Goal: Task Accomplishment & Management: Complete application form

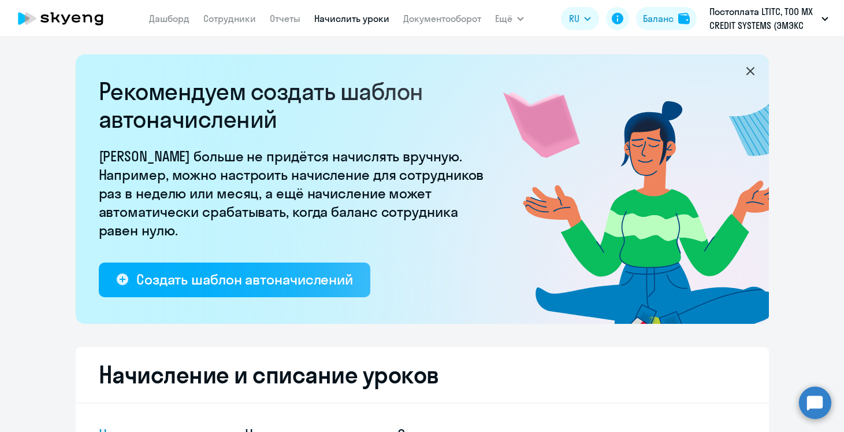
select select "10"
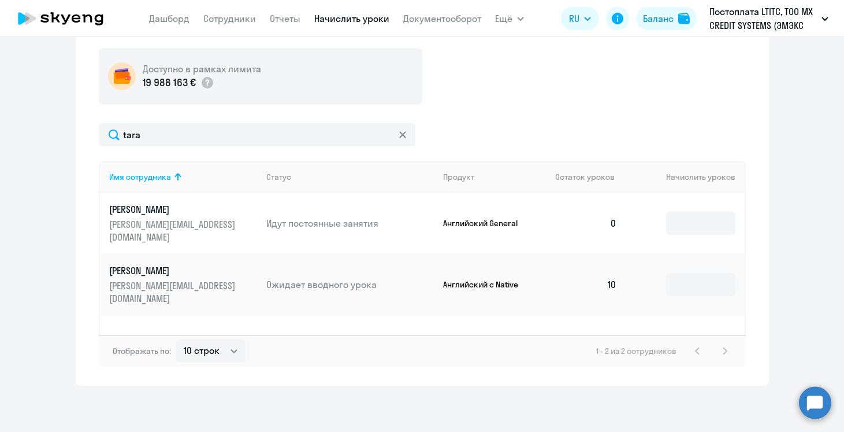
click at [88, 117] on div "Начисление и списание уроков Начисление уроков Начисление пакетов Списание урок…" at bounding box center [422, 157] width 693 height 456
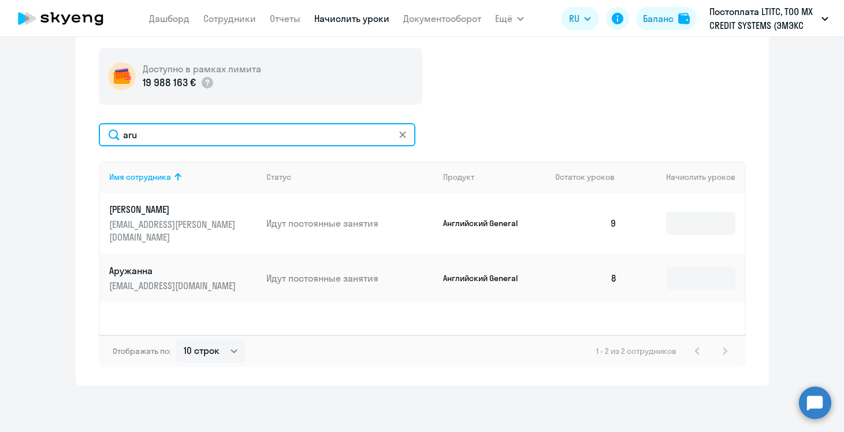
drag, startPoint x: 162, startPoint y: 125, endPoint x: 203, endPoint y: 128, distance: 41.1
click at [203, 128] on input "aru" at bounding box center [257, 134] width 317 height 23
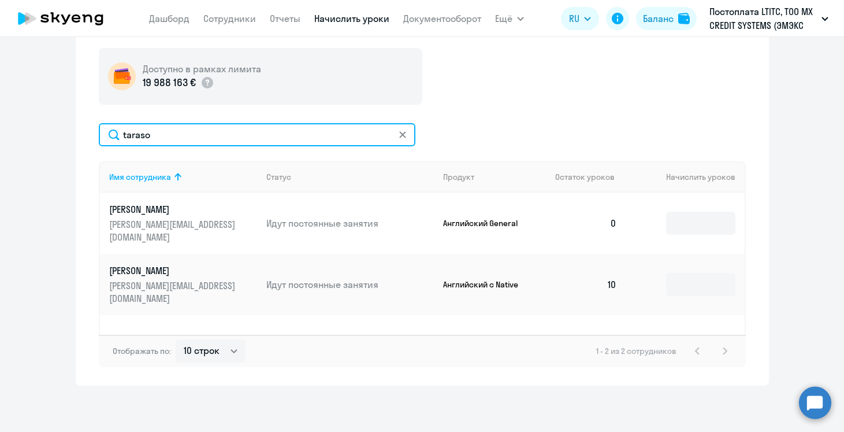
type input "taraso"
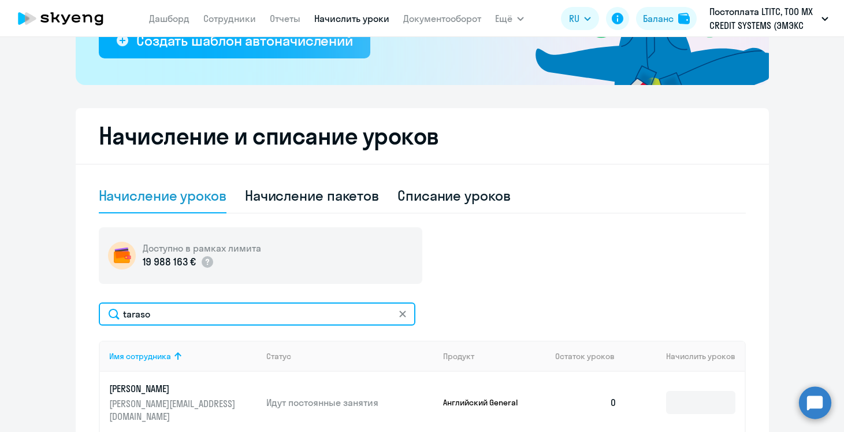
scroll to position [246, 0]
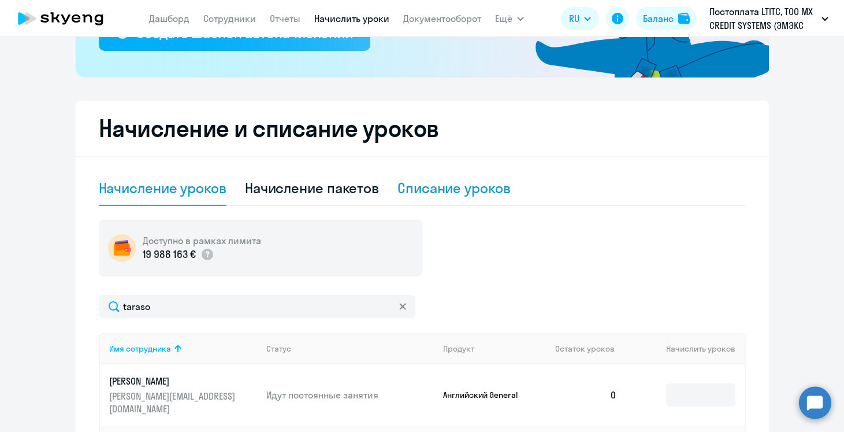
click at [448, 195] on div "Списание уроков" at bounding box center [454, 188] width 113 height 18
select select "10"
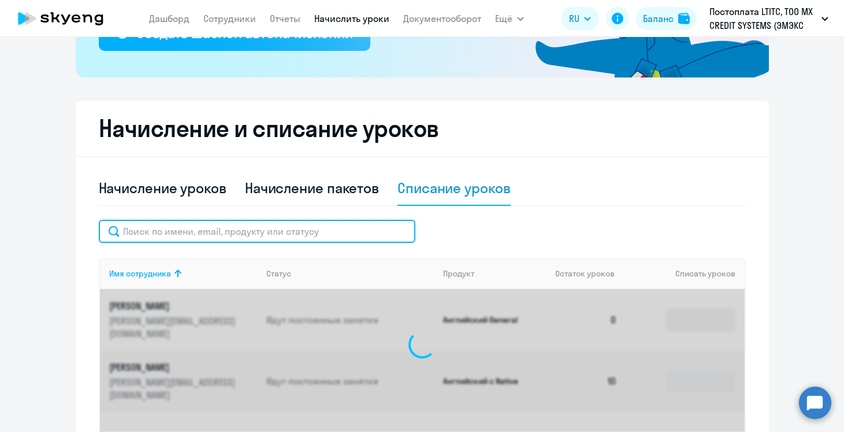
click at [221, 236] on input "text" at bounding box center [257, 231] width 317 height 23
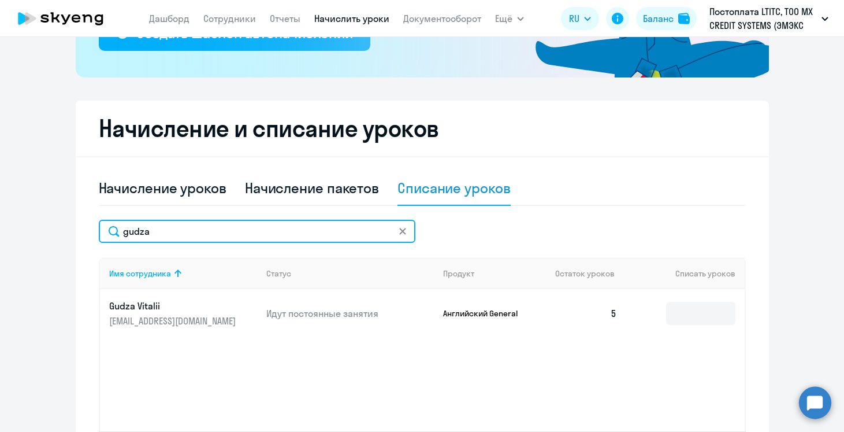
type input "gudza"
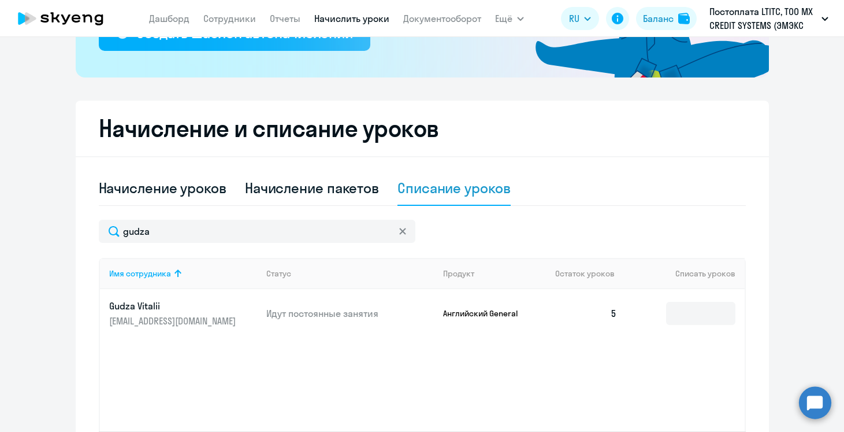
click at [720, 325] on td at bounding box center [685, 313] width 118 height 49
click at [699, 314] on input at bounding box center [700, 313] width 69 height 23
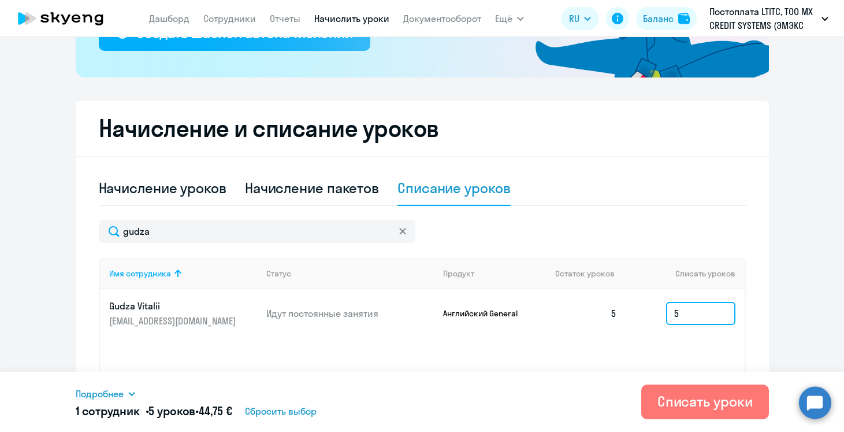
type input "5"
click at [487, 306] on td "Английский General" at bounding box center [490, 313] width 112 height 49
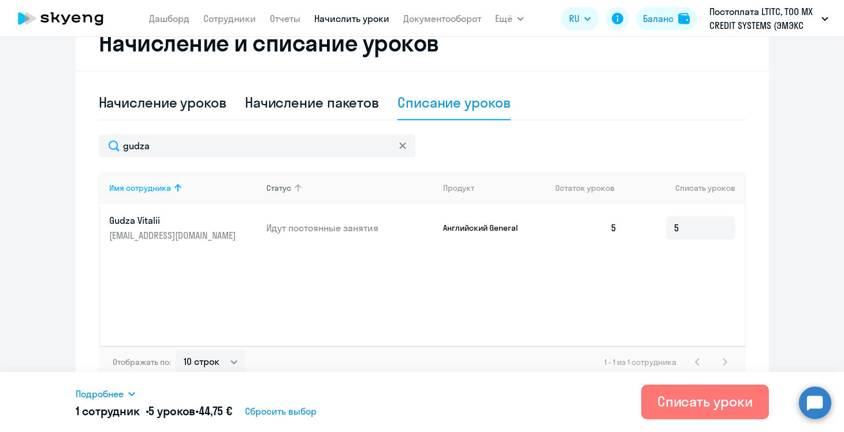
scroll to position [343, 0]
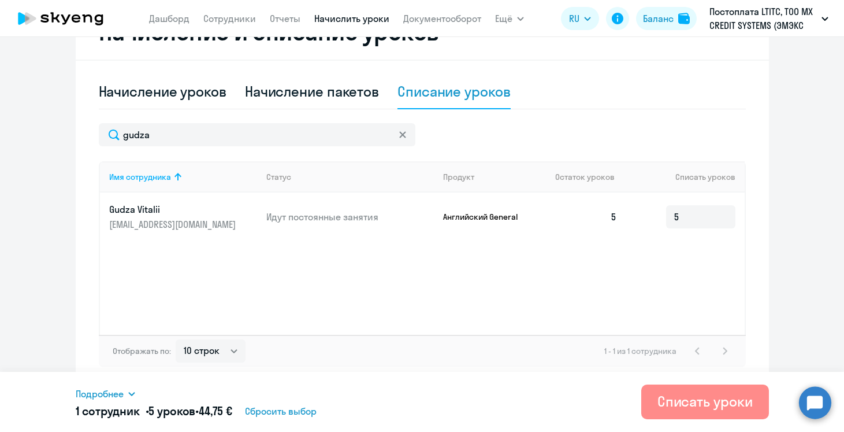
click at [666, 400] on div "Списать уроки" at bounding box center [705, 401] width 95 height 18
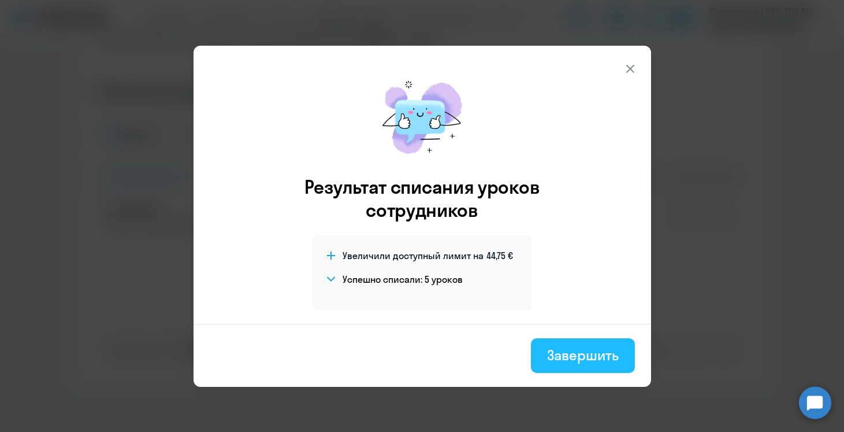
click at [584, 355] on div "Завершить" at bounding box center [582, 355] width 71 height 18
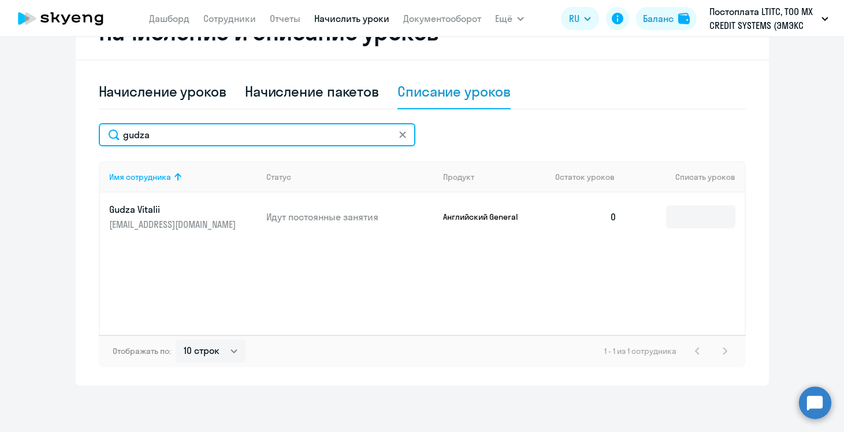
click at [293, 136] on input "gudza" at bounding box center [257, 134] width 317 height 23
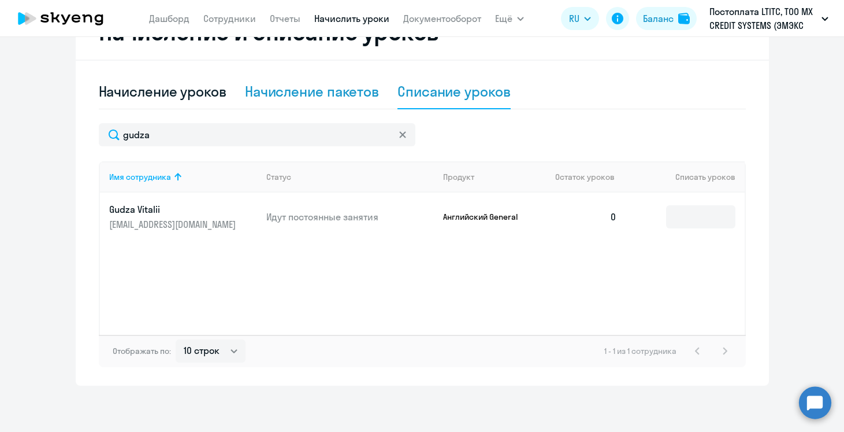
click at [282, 100] on div "Начисление пакетов" at bounding box center [312, 91] width 134 height 18
select select "10"
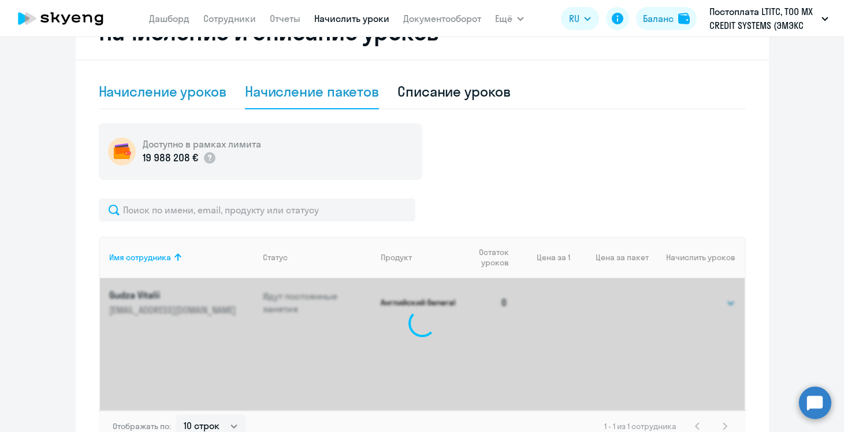
click at [169, 86] on div "Начисление уроков" at bounding box center [163, 91] width 128 height 18
select select "10"
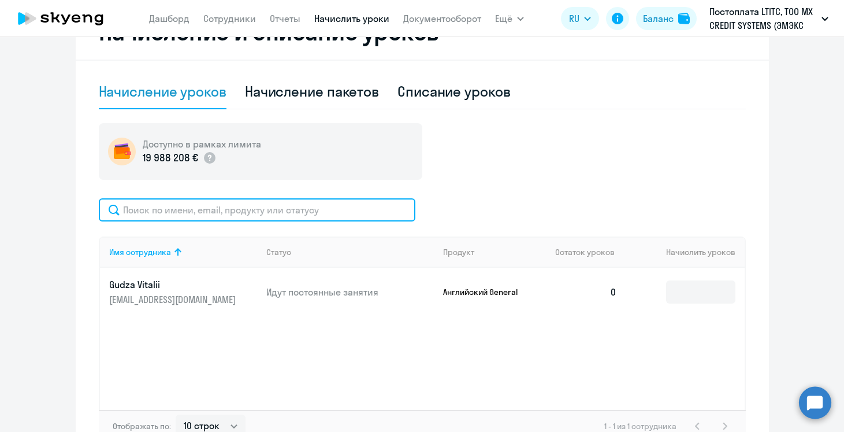
click at [169, 212] on input "text" at bounding box center [257, 209] width 317 height 23
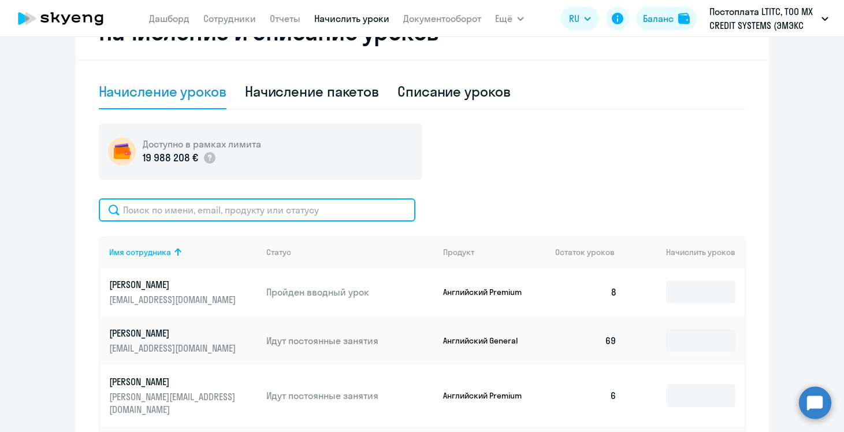
type input "и"
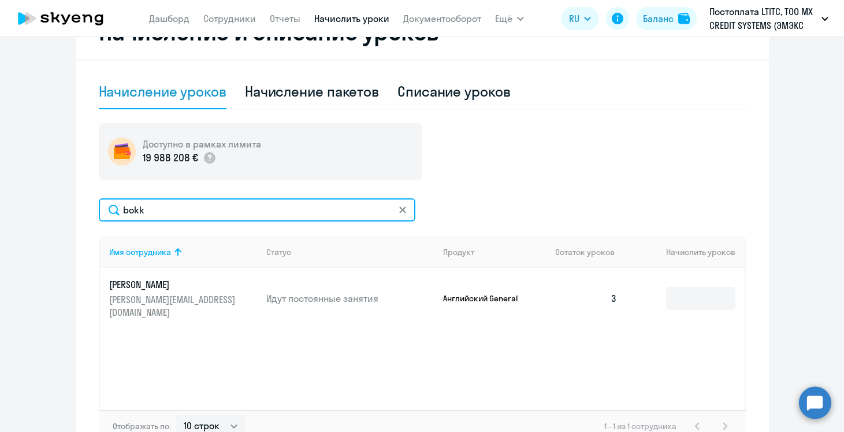
type input "bokk"
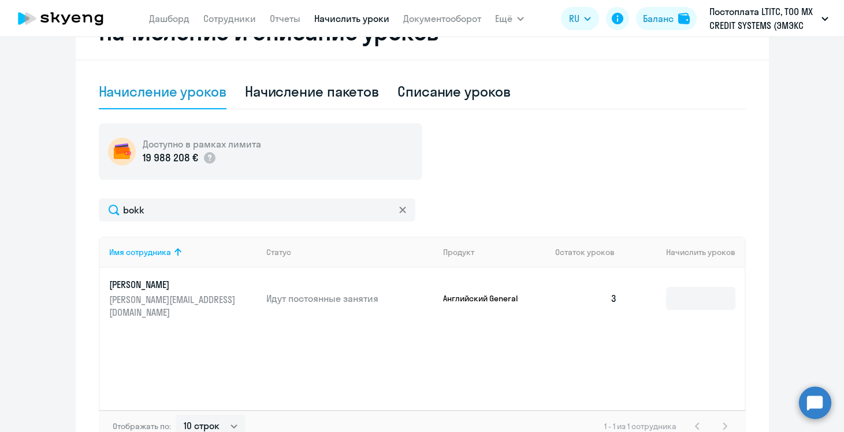
click at [680, 279] on td at bounding box center [685, 298] width 118 height 61
click at [686, 299] on input at bounding box center [700, 298] width 69 height 23
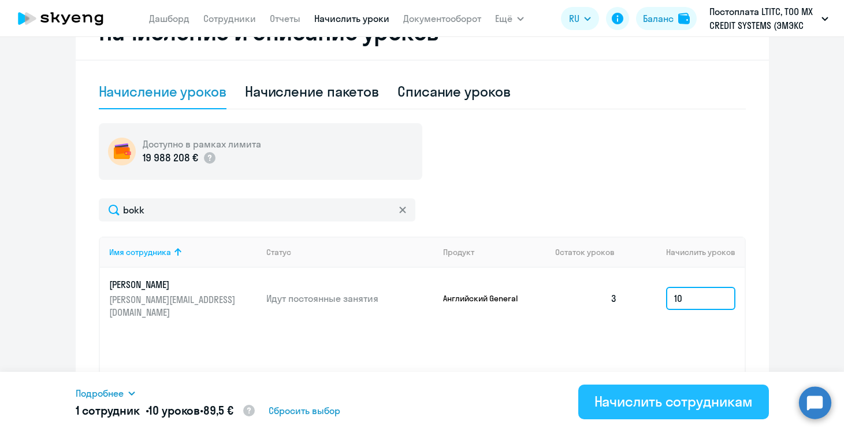
type input "10"
click at [709, 400] on div "Начислить сотрудникам" at bounding box center [674, 401] width 158 height 18
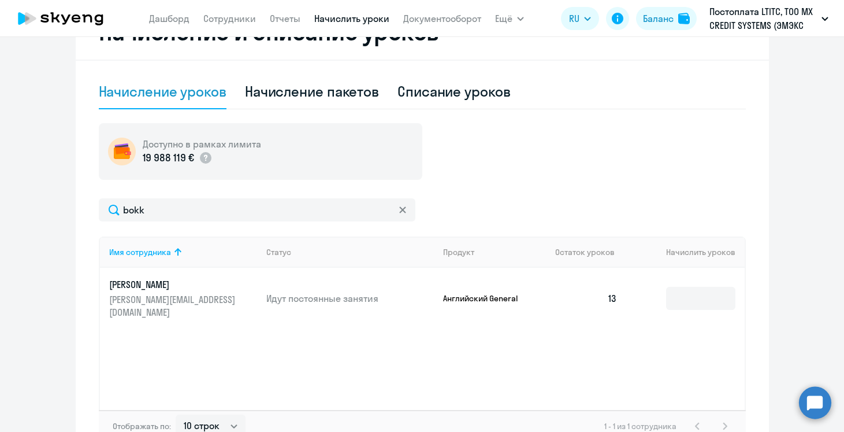
click at [177, 196] on div "Доступно в рамках лимита 19 988 119 € bokk Имя сотрудника Статус Продукт Остато…" at bounding box center [422, 282] width 647 height 319
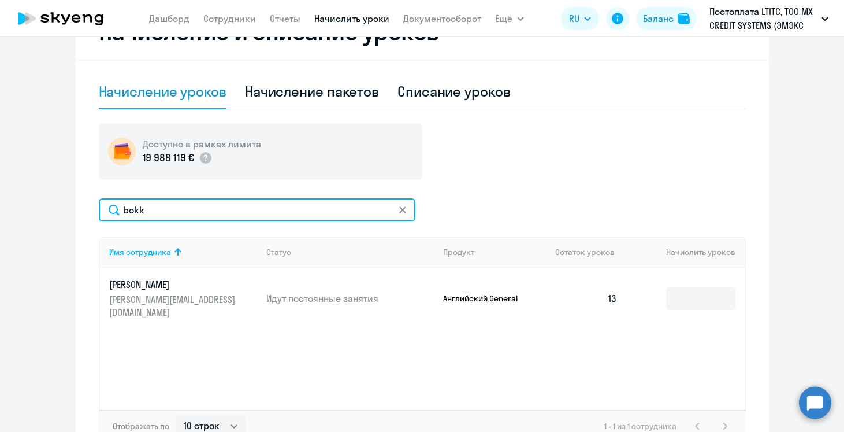
click at [161, 210] on input "bokk" at bounding box center [257, 209] width 317 height 23
type input "[PERSON_NAME]"
type input "fomin"
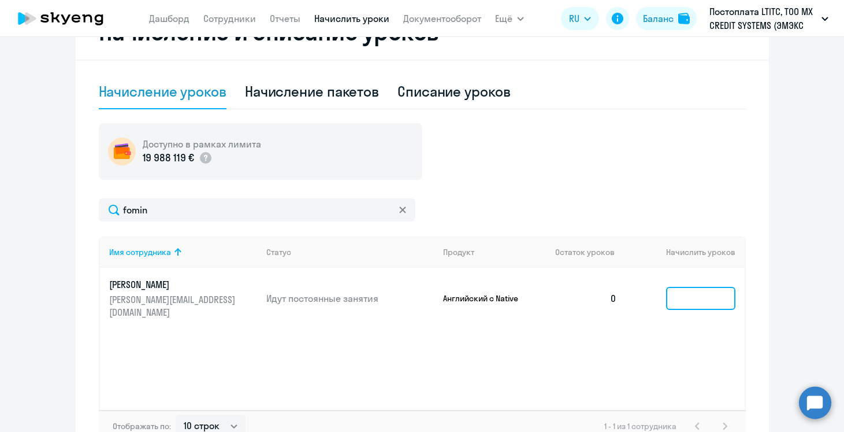
click at [693, 295] on input at bounding box center [700, 298] width 69 height 23
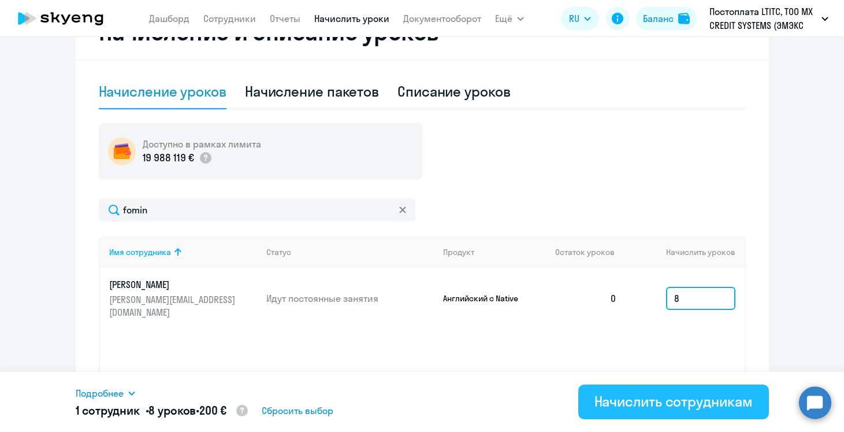
type input "8"
click at [682, 393] on div "Начислить сотрудникам" at bounding box center [674, 401] width 158 height 18
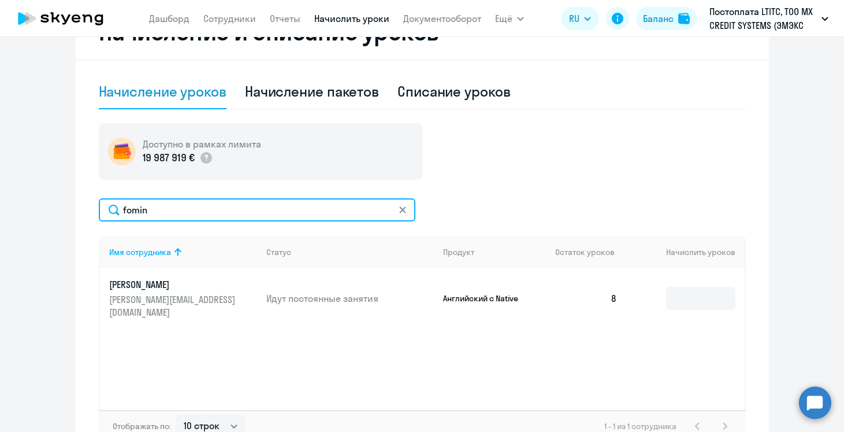
click at [161, 207] on input "fomin" at bounding box center [257, 209] width 317 height 23
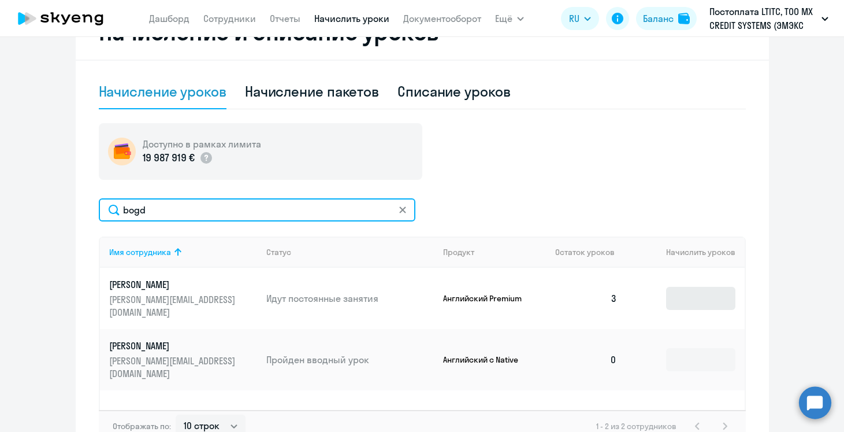
type input "bogd"
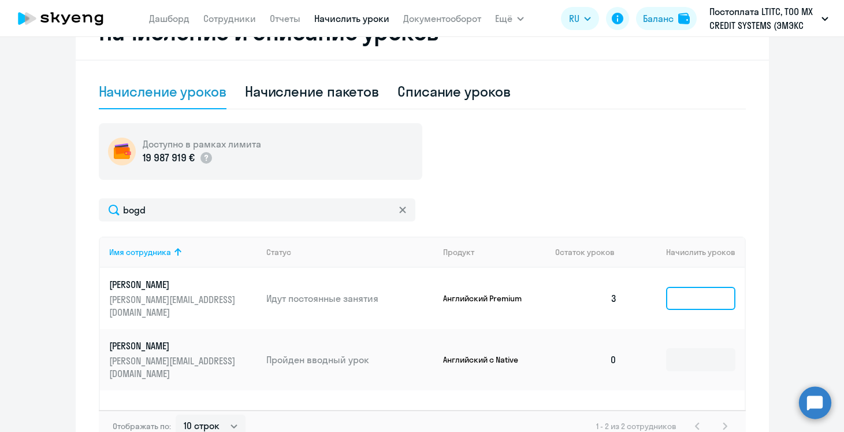
click at [673, 292] on input at bounding box center [700, 298] width 69 height 23
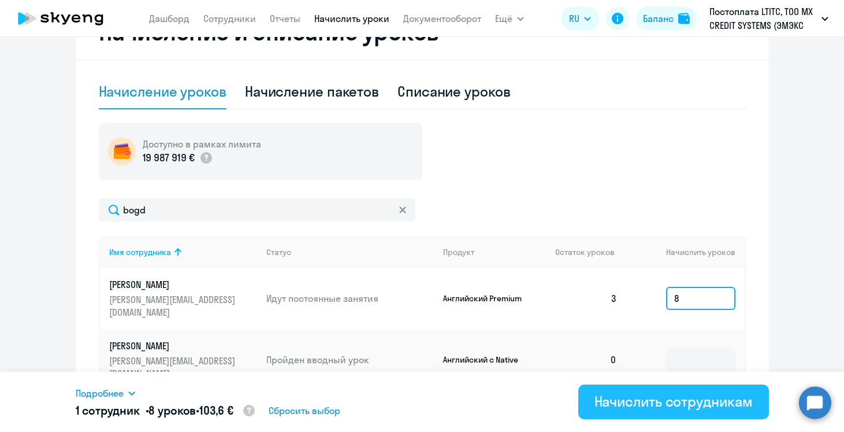
type input "8"
click at [656, 405] on div "Начислить сотрудникам" at bounding box center [674, 401] width 158 height 18
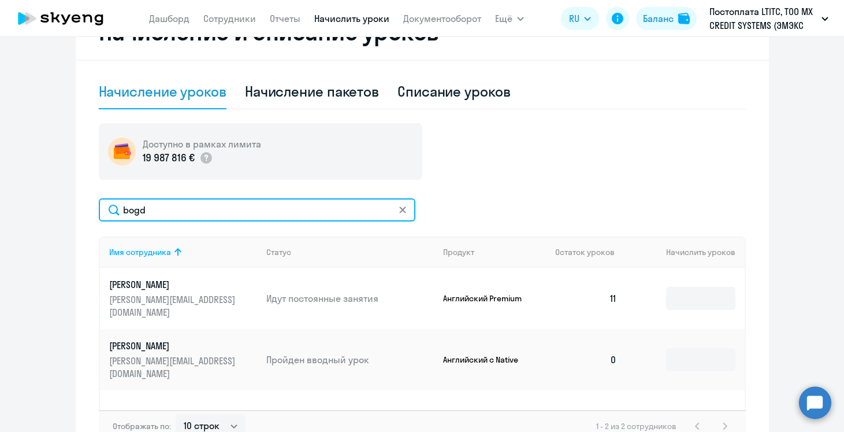
click at [144, 204] on input "bogd" at bounding box center [257, 209] width 317 height 23
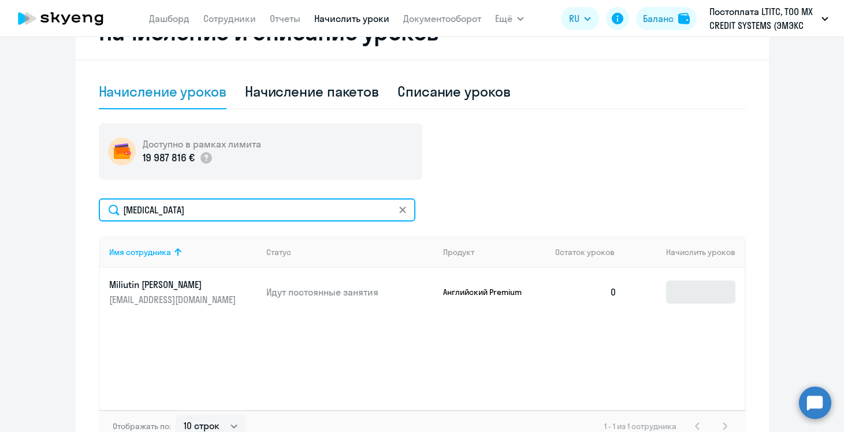
type input "[MEDICAL_DATA]"
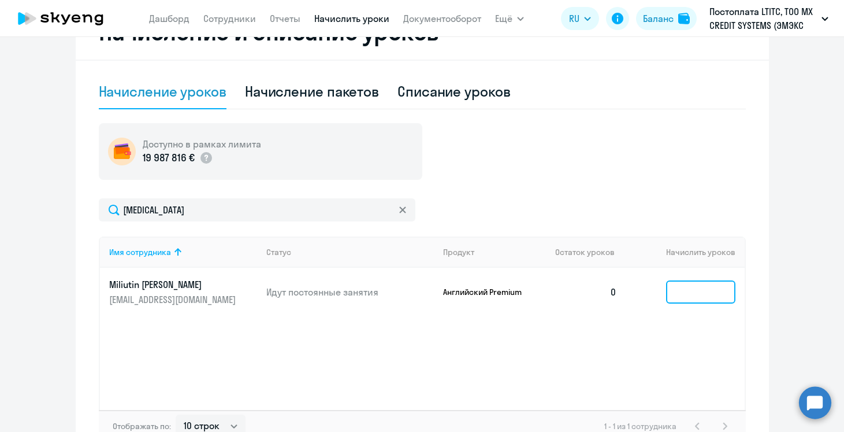
click at [700, 299] on input at bounding box center [700, 291] width 69 height 23
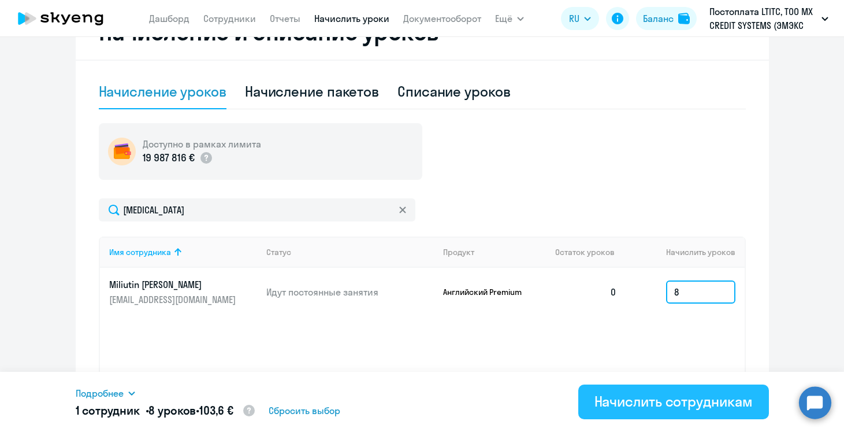
type input "8"
click at [651, 395] on div "Начислить сотрудникам" at bounding box center [674, 401] width 158 height 18
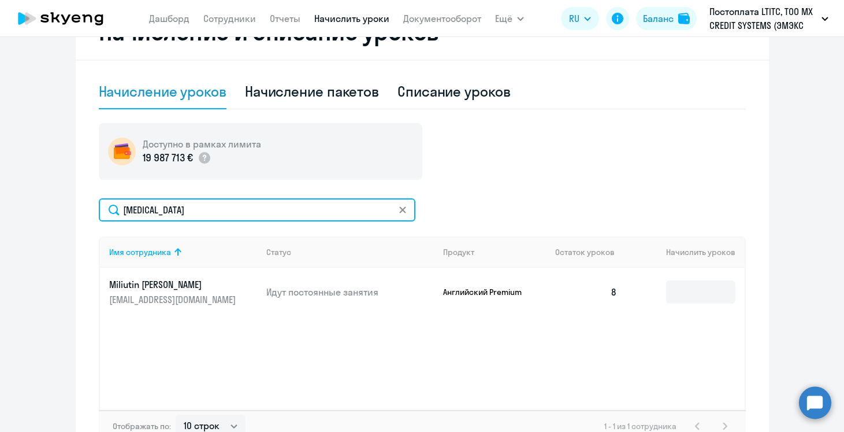
drag, startPoint x: 157, startPoint y: 209, endPoint x: 112, endPoint y: 208, distance: 44.5
click at [112, 208] on input "[MEDICAL_DATA]" at bounding box center [257, 209] width 317 height 23
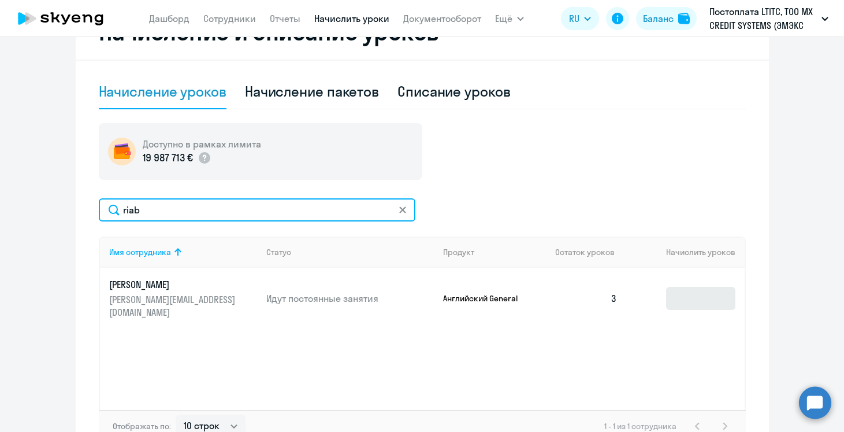
type input "riab"
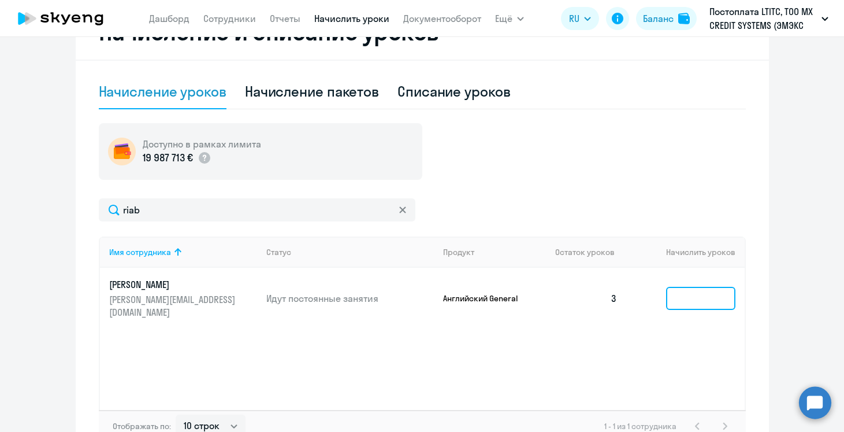
click at [691, 298] on input at bounding box center [700, 298] width 69 height 23
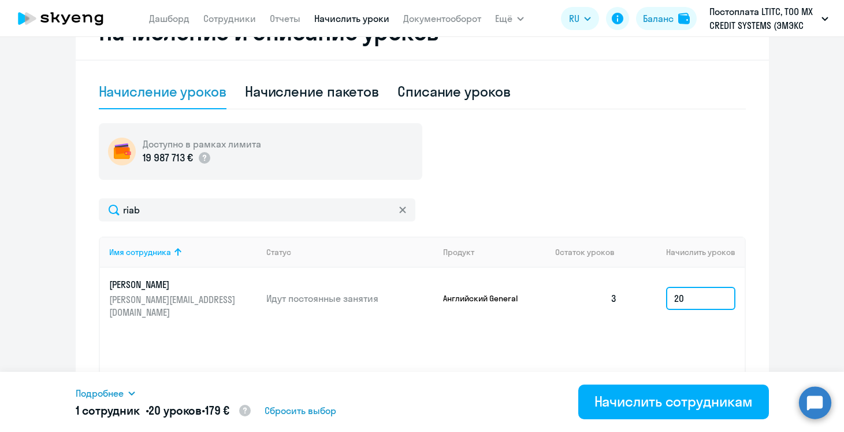
type input "20"
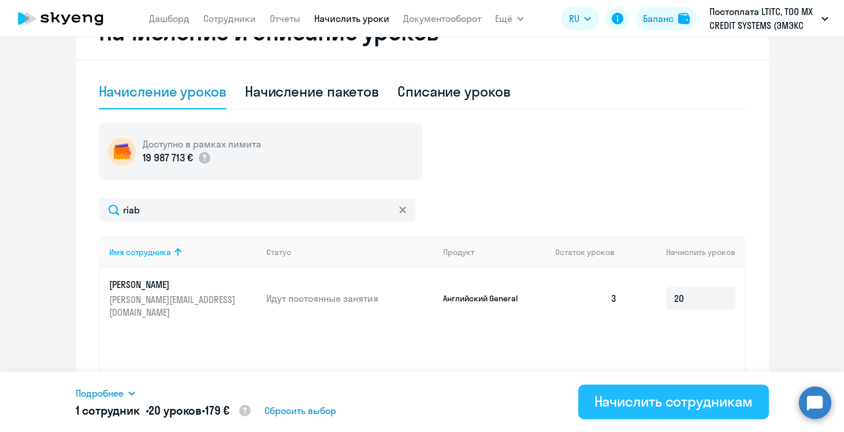
click at [691, 401] on div "Начислить сотрудникам" at bounding box center [674, 401] width 158 height 18
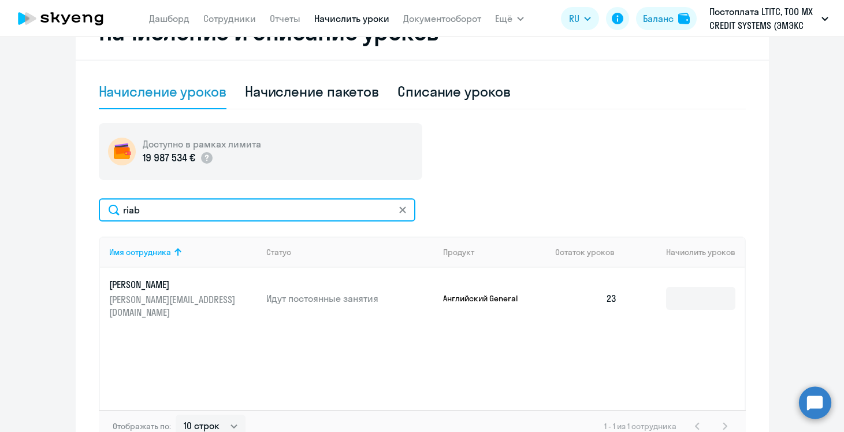
drag, startPoint x: 146, startPoint y: 209, endPoint x: 42, endPoint y: 201, distance: 104.9
click at [39, 203] on ng-component "Рекомендуем создать шаблон автоначислений Уроки больше не придётся начислять вр…" at bounding box center [422, 86] width 844 height 749
type input "hry"
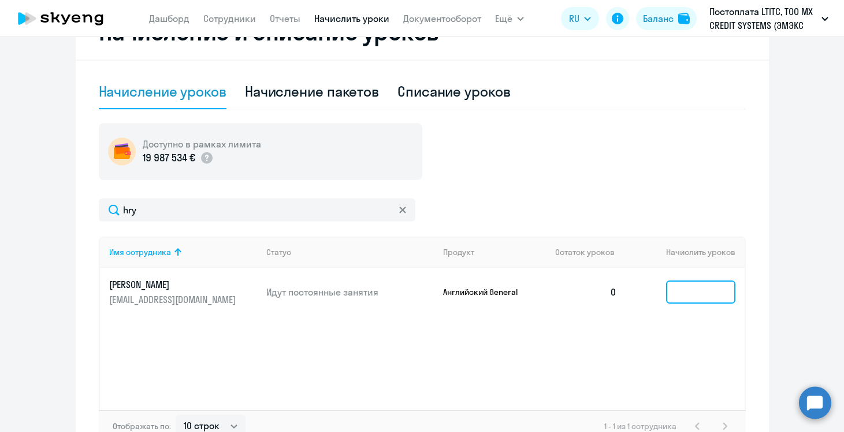
click at [699, 294] on input at bounding box center [700, 291] width 69 height 23
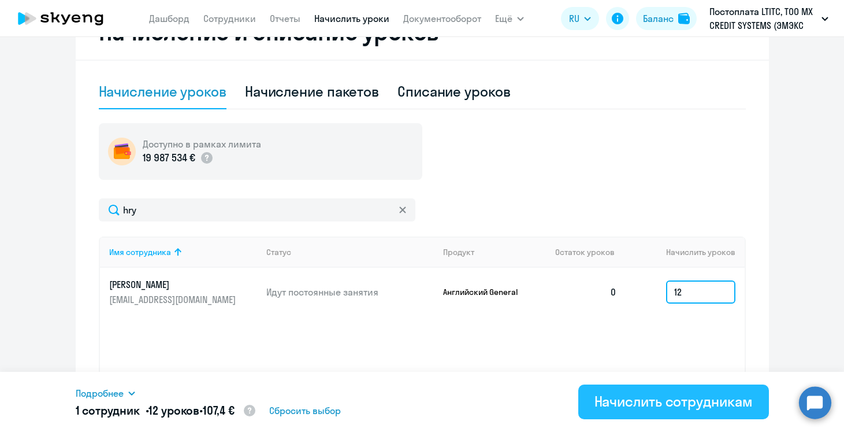
type input "12"
click at [680, 409] on div "Начислить сотрудникам" at bounding box center [674, 401] width 158 height 18
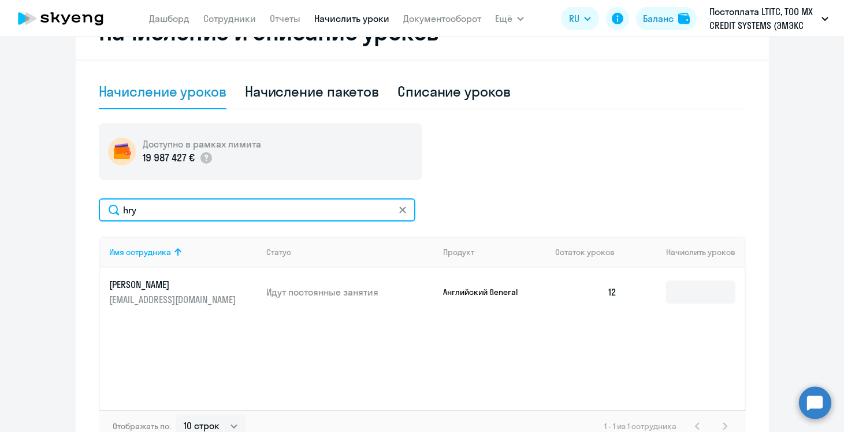
drag, startPoint x: 151, startPoint y: 212, endPoint x: 78, endPoint y: 210, distance: 73.4
click at [78, 210] on div "Начисление и списание уроков Начисление уроков Начисление пакетов Списание урок…" at bounding box center [422, 232] width 693 height 456
drag, startPoint x: 171, startPoint y: 208, endPoint x: 60, endPoint y: 202, distance: 111.1
click at [60, 202] on ng-component "Рекомендуем создать шаблон автоначислений Уроки больше не придётся начислять вр…" at bounding box center [422, 86] width 844 height 749
type input "и"
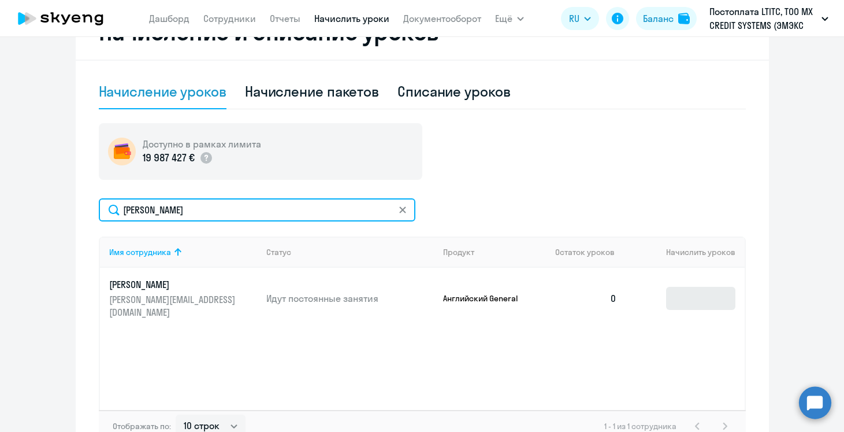
type input "[PERSON_NAME]"
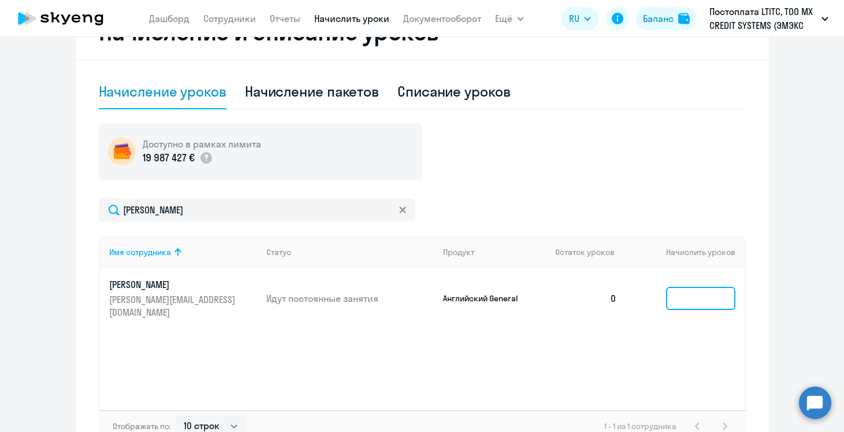
click at [706, 298] on input at bounding box center [700, 298] width 69 height 23
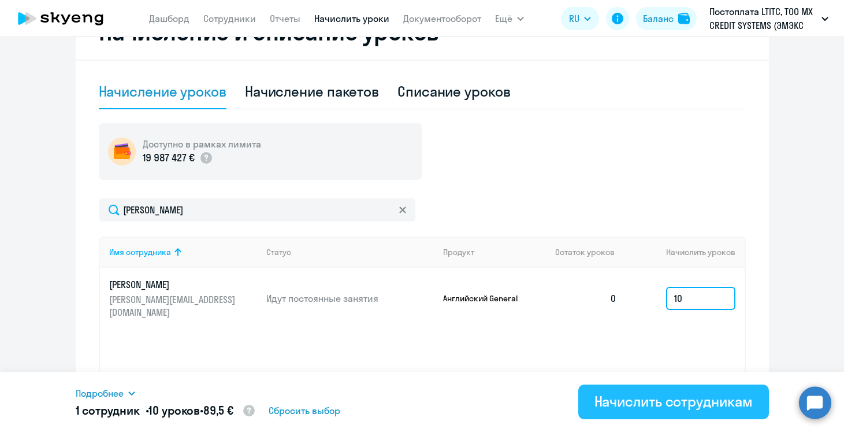
type input "10"
click at [677, 398] on div "Начислить сотрудникам" at bounding box center [674, 401] width 158 height 18
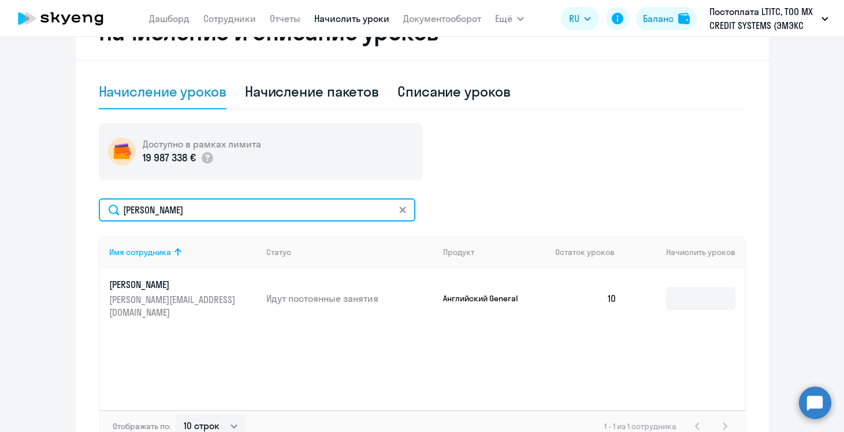
drag, startPoint x: 177, startPoint y: 202, endPoint x: 184, endPoint y: 209, distance: 9.4
click at [184, 209] on input "[PERSON_NAME]" at bounding box center [257, 209] width 317 height 23
type input "[PERSON_NAME]"
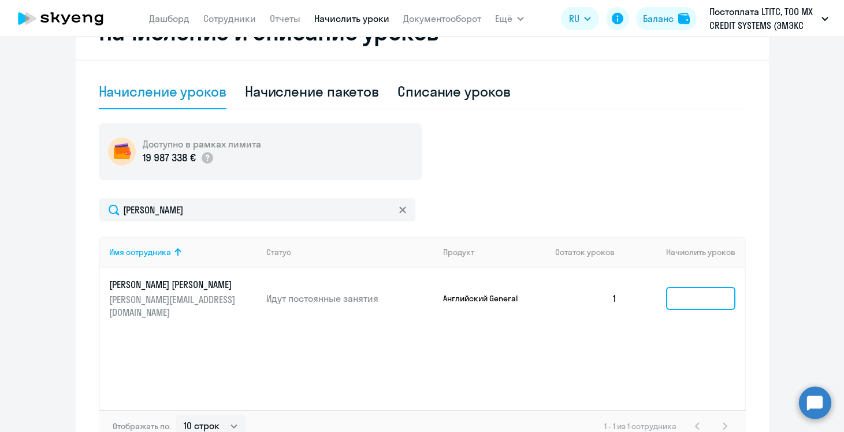
click at [684, 295] on input at bounding box center [700, 298] width 69 height 23
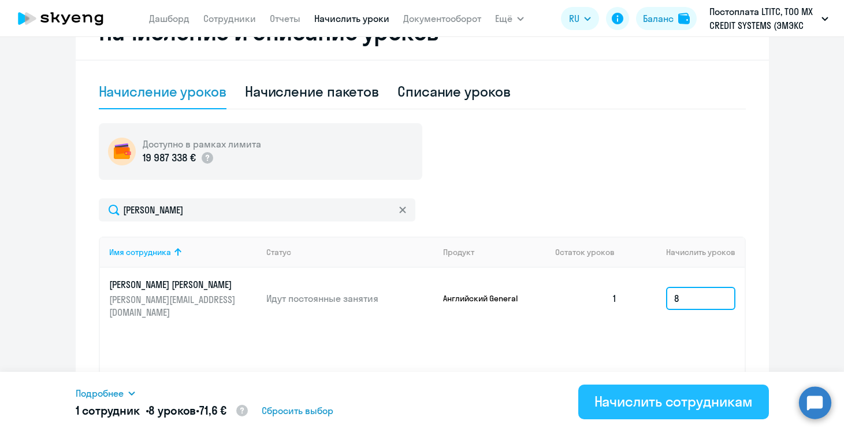
type input "8"
click at [654, 396] on div "Начислить сотрудникам" at bounding box center [674, 401] width 158 height 18
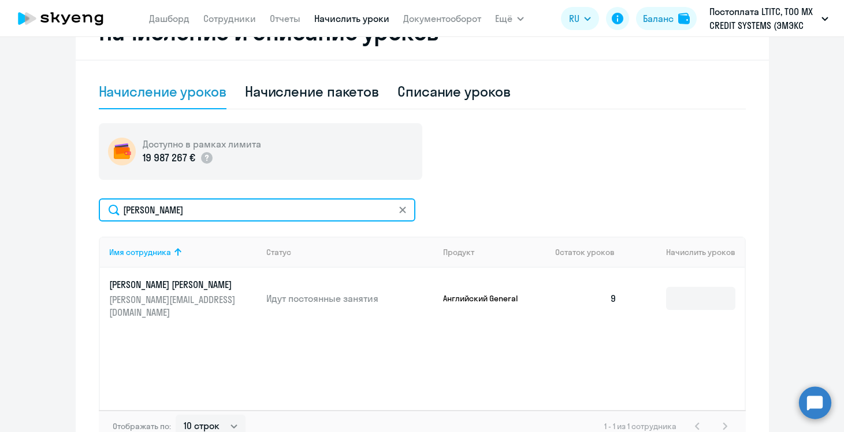
drag, startPoint x: 184, startPoint y: 208, endPoint x: 39, endPoint y: 194, distance: 145.2
click at [38, 194] on ng-component "Рекомендуем создать шаблон автоначислений Уроки больше не придётся начислять вр…" at bounding box center [422, 86] width 844 height 749
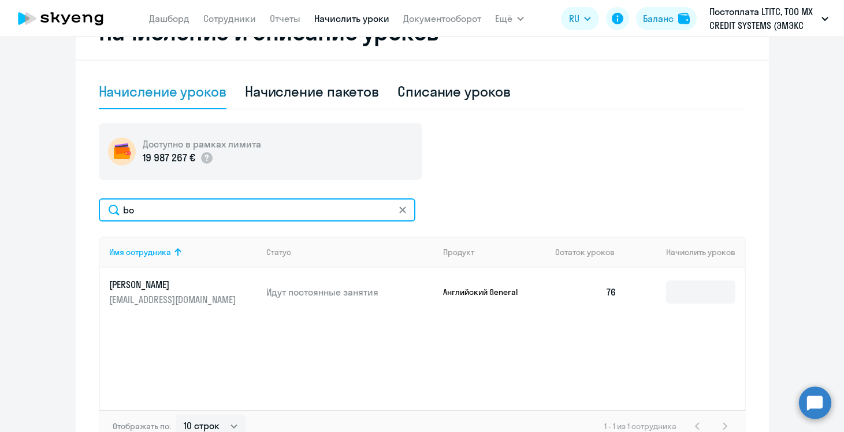
type input "b"
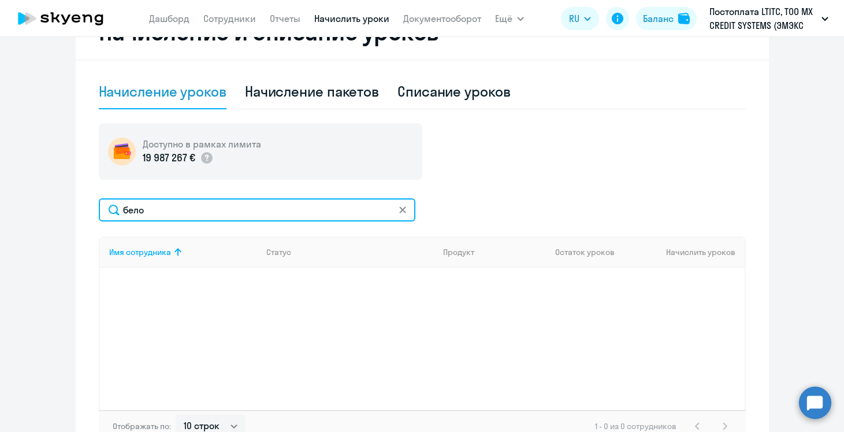
drag, startPoint x: 162, startPoint y: 211, endPoint x: 84, endPoint y: 206, distance: 78.2
click at [83, 206] on div "Начисление и списание уроков Начисление уроков Начисление пакетов Списание урок…" at bounding box center [422, 232] width 693 height 456
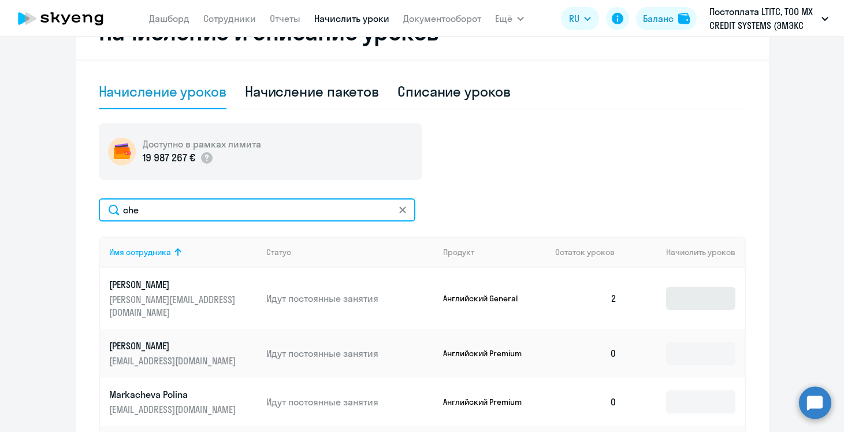
type input "che"
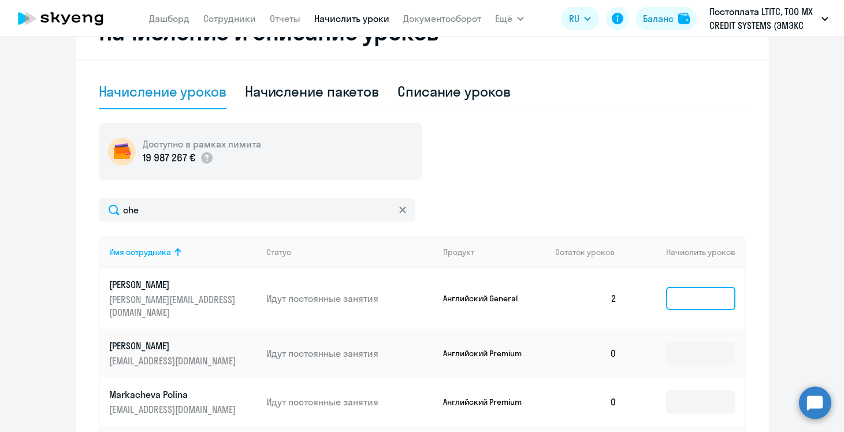
click at [700, 301] on input at bounding box center [700, 298] width 69 height 23
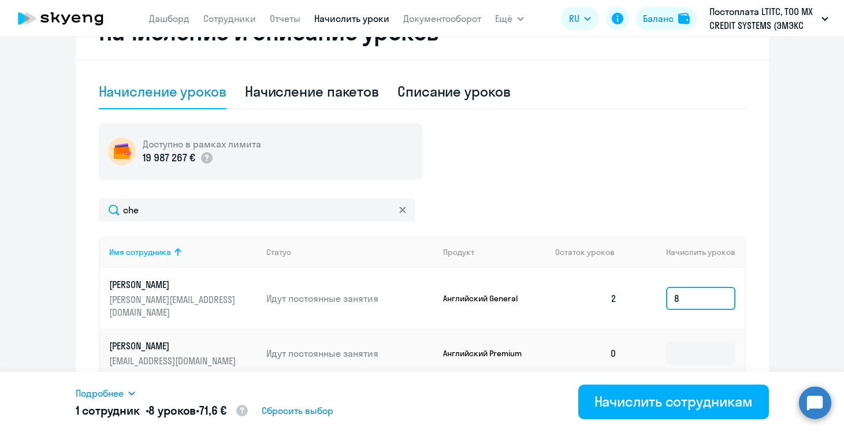
type input "8"
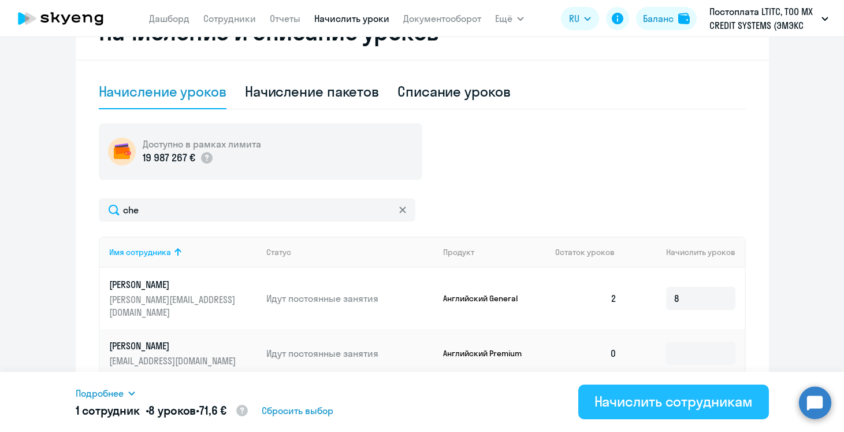
click at [684, 395] on div "Начислить сотрудникам" at bounding box center [674, 401] width 158 height 18
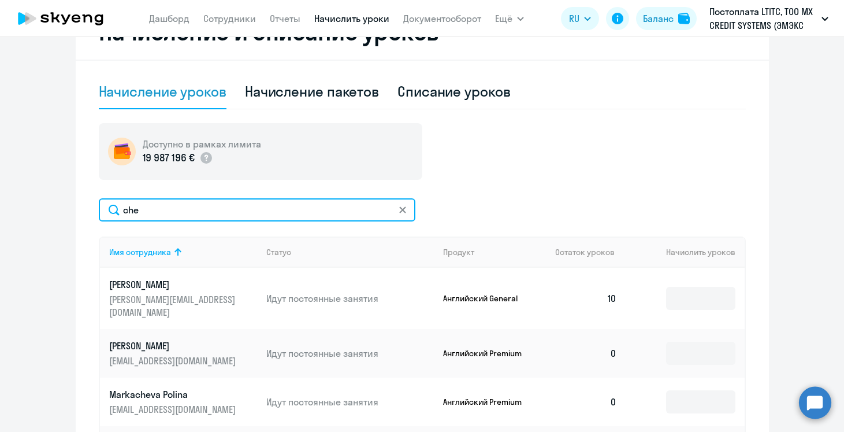
drag, startPoint x: 166, startPoint y: 212, endPoint x: 79, endPoint y: 212, distance: 87.3
click at [79, 212] on div "Начисление и списание уроков Начисление уроков Начисление пакетов Списание урок…" at bounding box center [422, 271] width 693 height 534
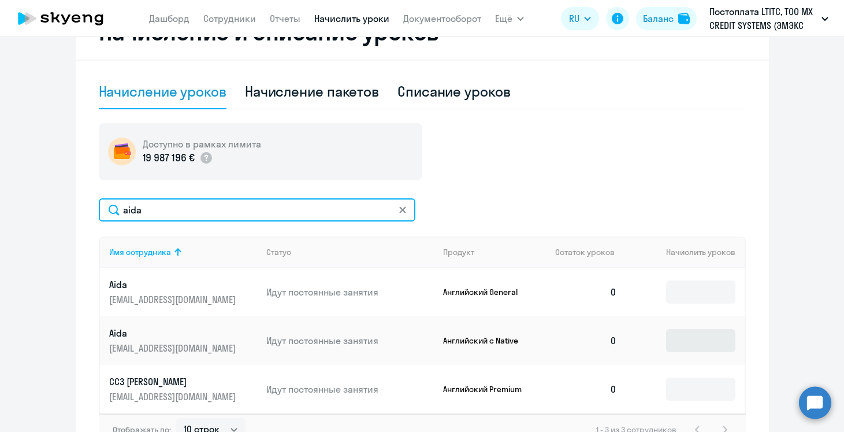
type input "aida"
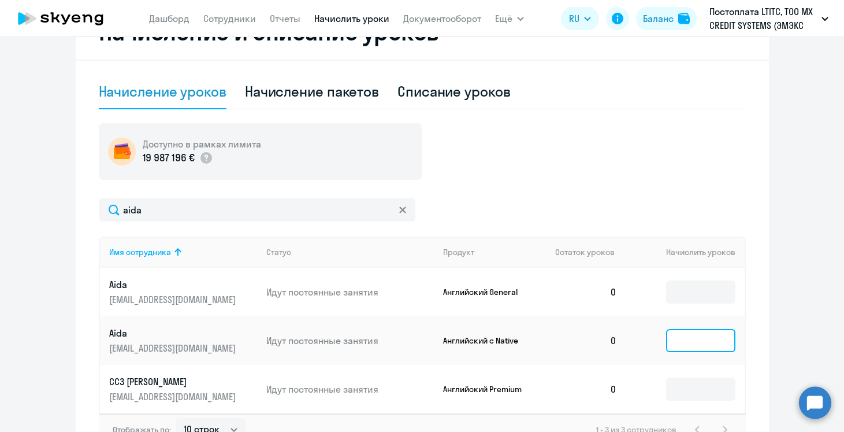
click at [675, 347] on input at bounding box center [700, 340] width 69 height 23
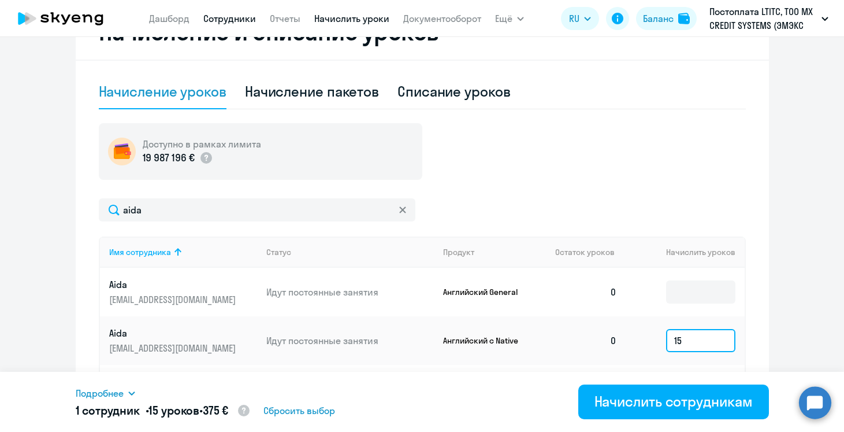
type input "15"
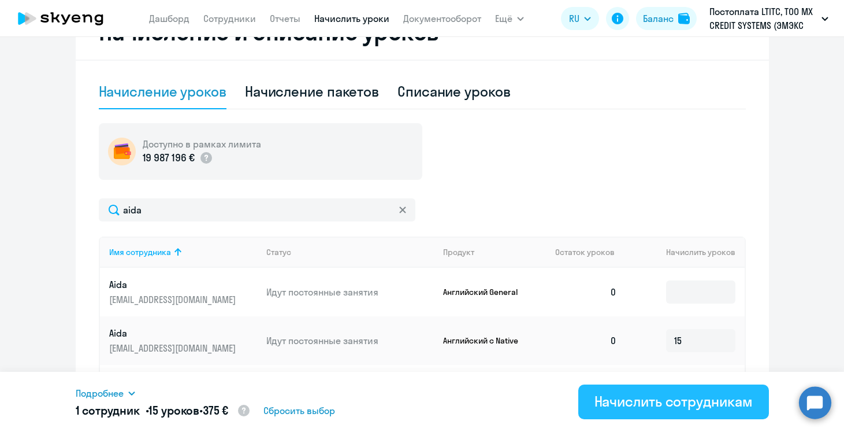
click at [712, 399] on div "Начислить сотрудникам" at bounding box center [674, 401] width 158 height 18
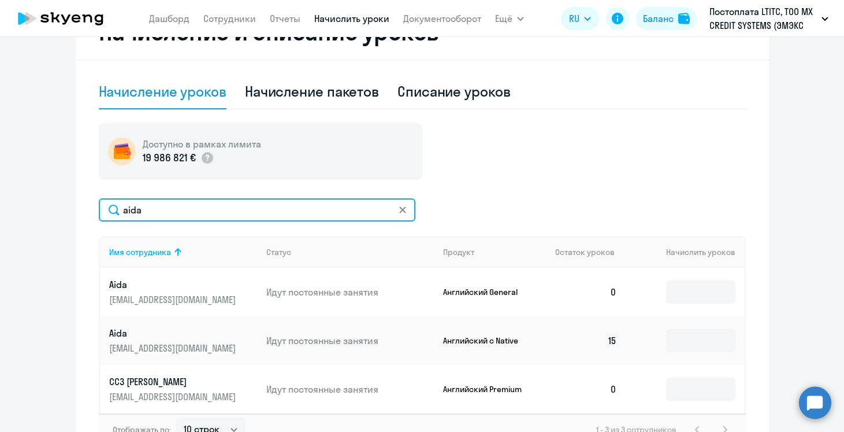
drag, startPoint x: 179, startPoint y: 207, endPoint x: 65, endPoint y: 194, distance: 114.0
click at [64, 194] on ng-component "Рекомендуем создать шаблон автоначислений Уроки больше не придётся начислять вр…" at bounding box center [422, 88] width 844 height 752
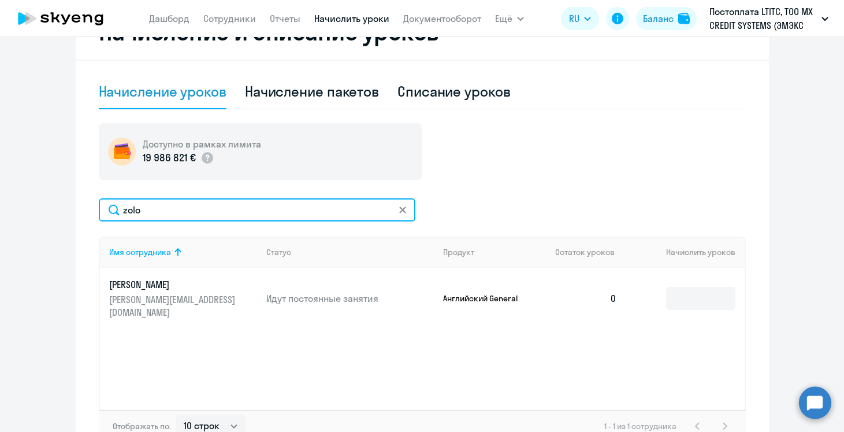
type input "zolo"
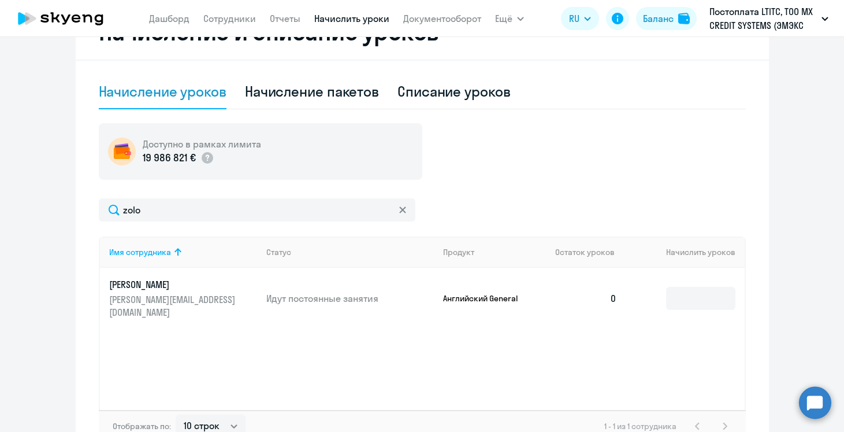
click at [707, 279] on td at bounding box center [685, 298] width 118 height 61
click at [704, 290] on input at bounding box center [700, 298] width 69 height 23
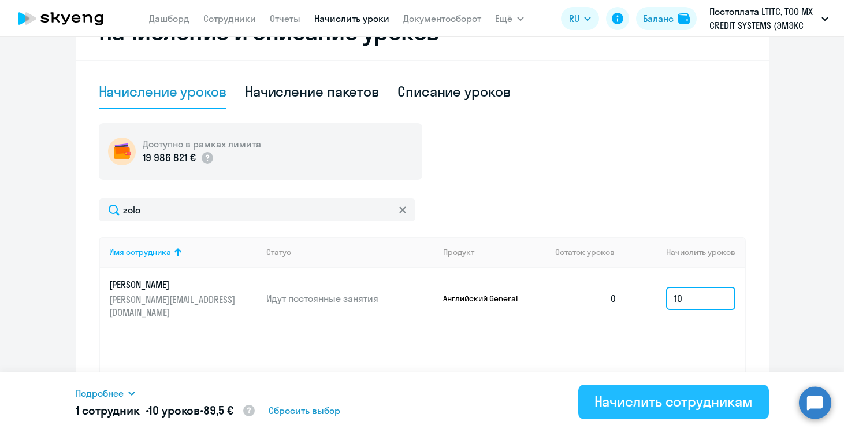
type input "10"
click at [688, 398] on div "Начислить сотрудникам" at bounding box center [674, 401] width 158 height 18
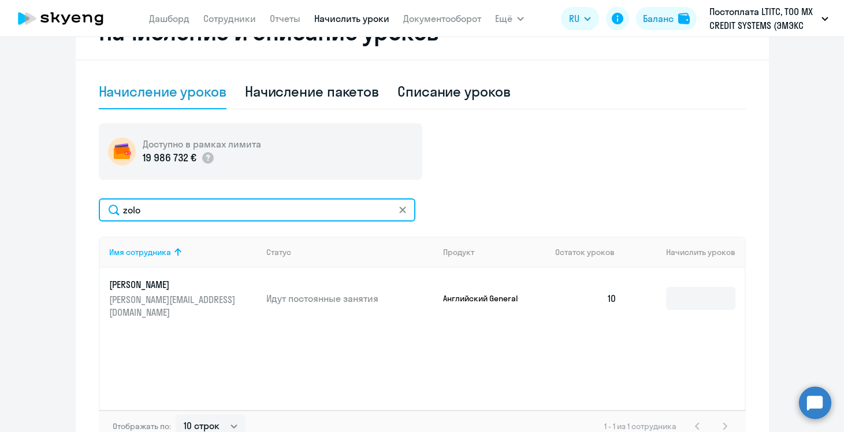
drag, startPoint x: 151, startPoint y: 204, endPoint x: 69, endPoint y: 202, distance: 82.1
click at [68, 202] on ng-component "Рекомендуем создать шаблон автоначислений Уроки больше не придётся начислять вр…" at bounding box center [422, 86] width 844 height 749
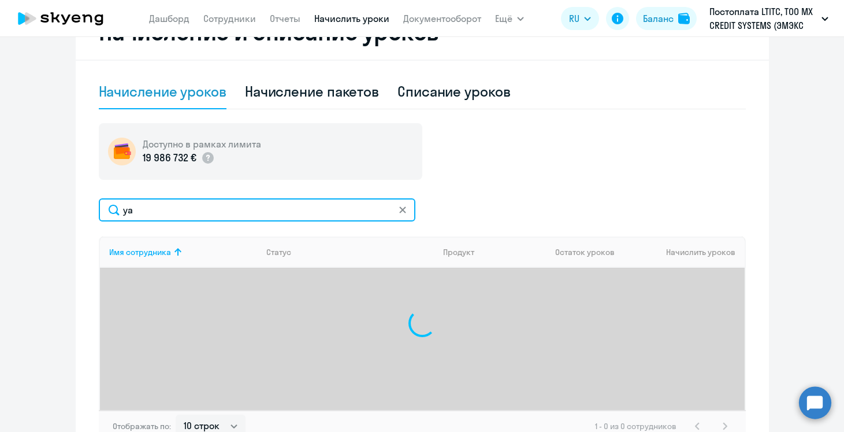
type input "y"
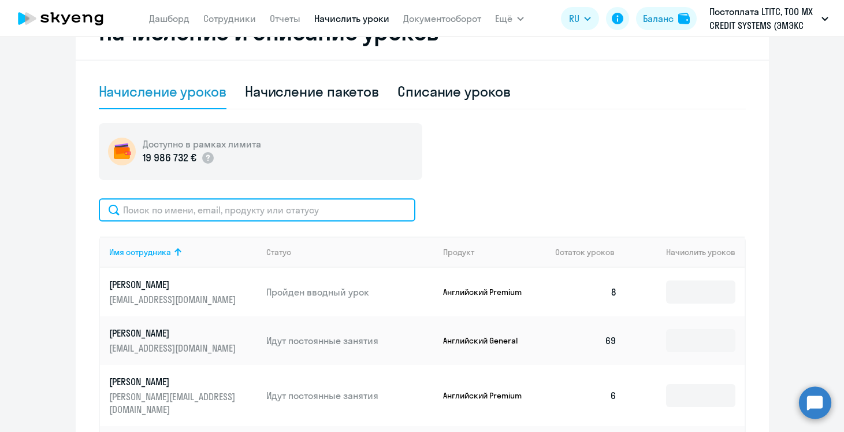
type input "n"
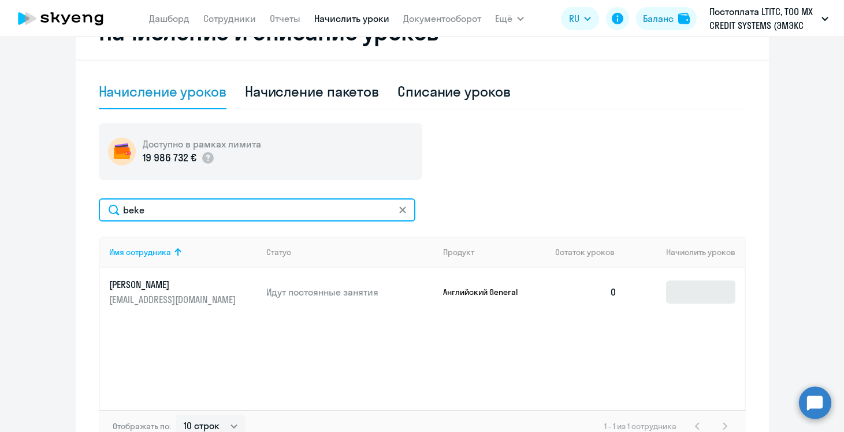
type input "beke"
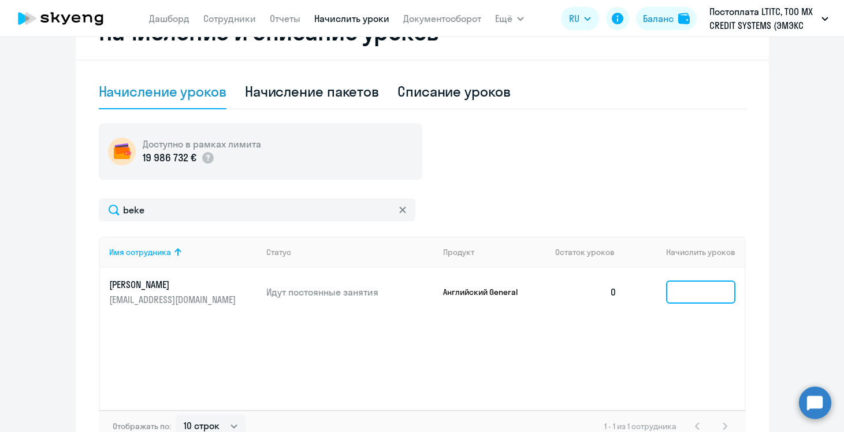
click at [681, 292] on input at bounding box center [700, 291] width 69 height 23
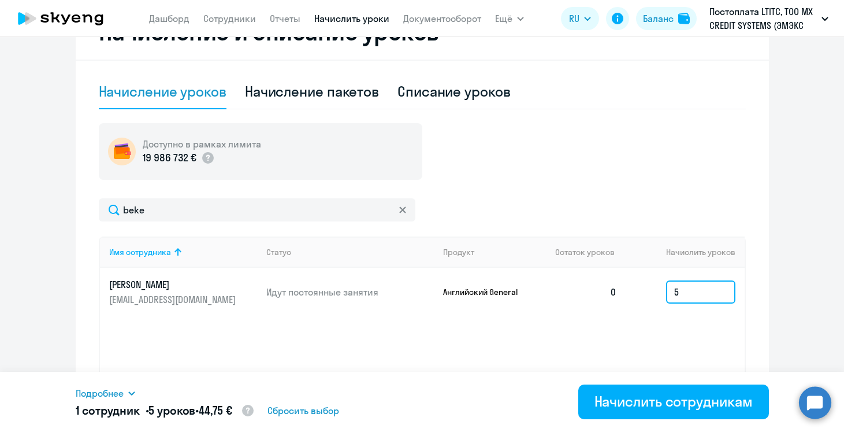
type input "5"
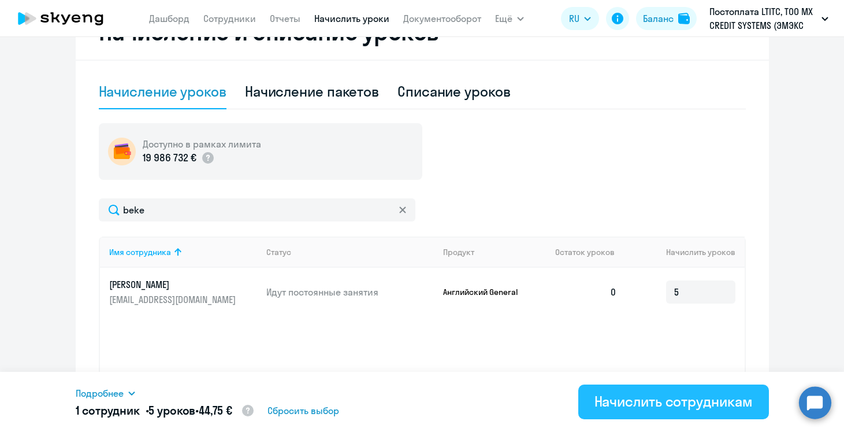
click at [658, 396] on div "Начислить сотрудникам" at bounding box center [674, 401] width 158 height 18
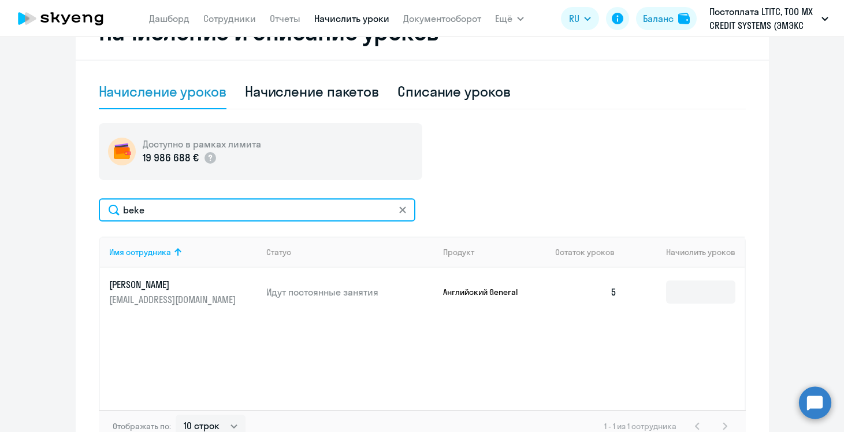
drag, startPoint x: 169, startPoint y: 220, endPoint x: 87, endPoint y: 188, distance: 88.0
click at [84, 192] on div "Начисление и списание уроков Начисление уроков Начисление пакетов Списание урок…" at bounding box center [422, 232] width 693 height 456
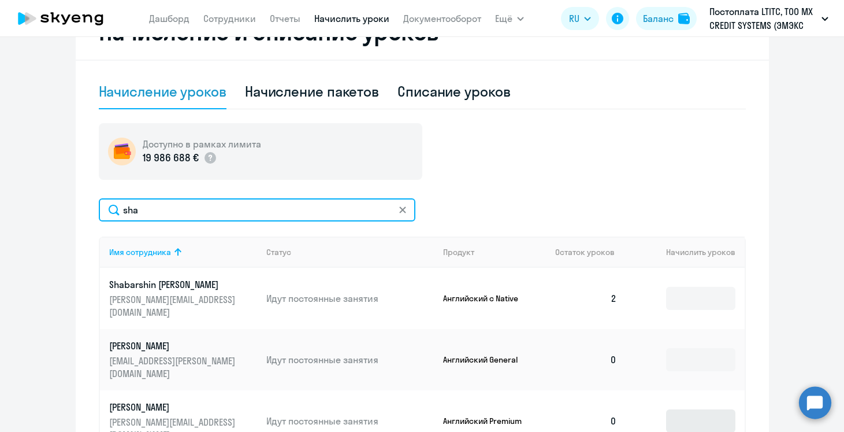
type input "sha"
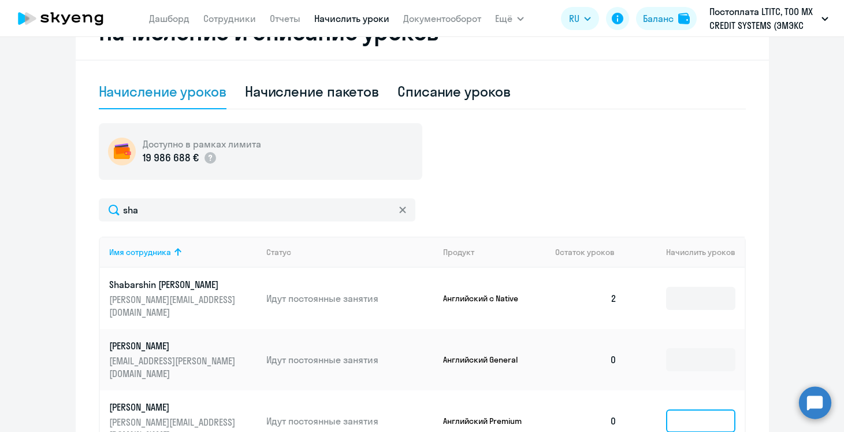
click at [692, 409] on input at bounding box center [700, 420] width 69 height 23
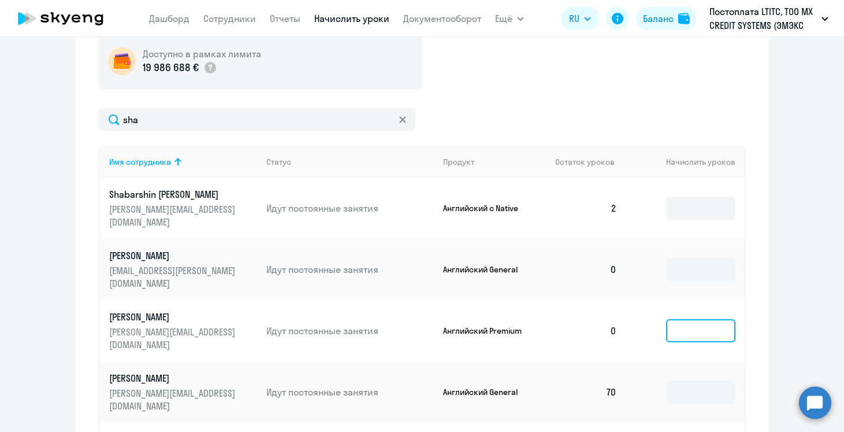
scroll to position [465, 0]
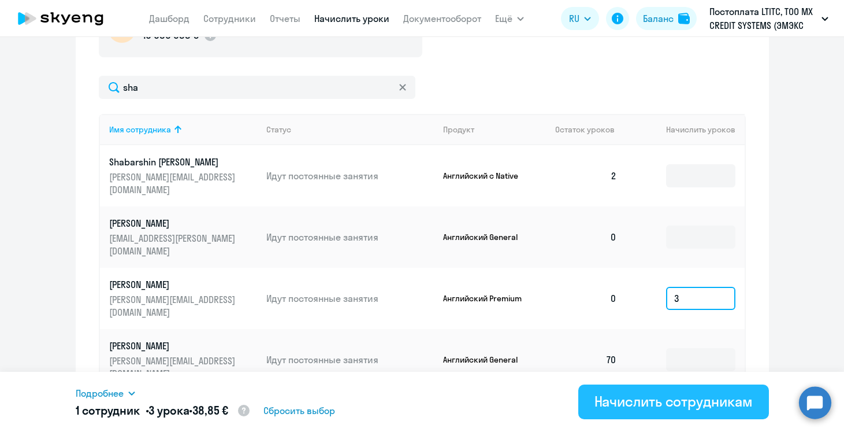
type input "3"
click at [669, 410] on div "Начислить сотрудникам" at bounding box center [674, 401] width 158 height 18
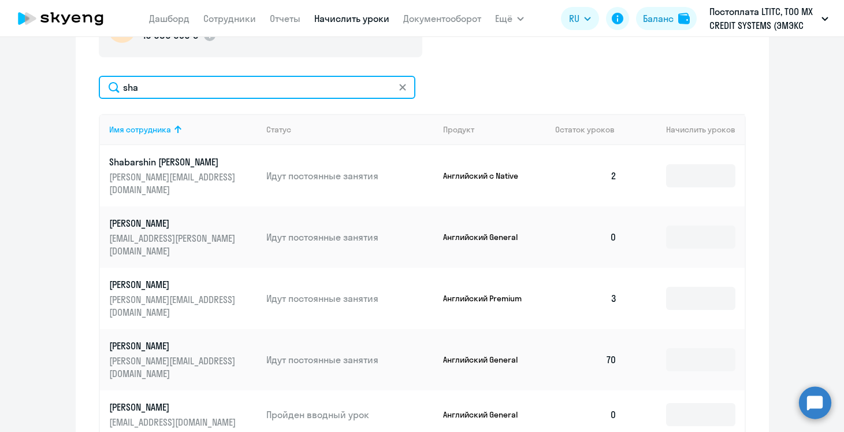
drag, startPoint x: 172, startPoint y: 92, endPoint x: 72, endPoint y: 87, distance: 100.1
click at [72, 87] on ng-component "Рекомендуем создать шаблон автоначислений Уроки больше не придётся начислять вр…" at bounding box center [422, 39] width 844 height 900
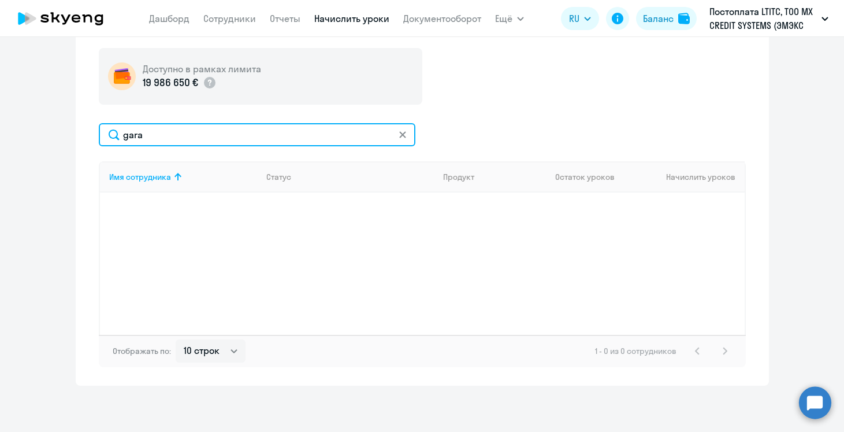
scroll to position [418, 0]
type input "g"
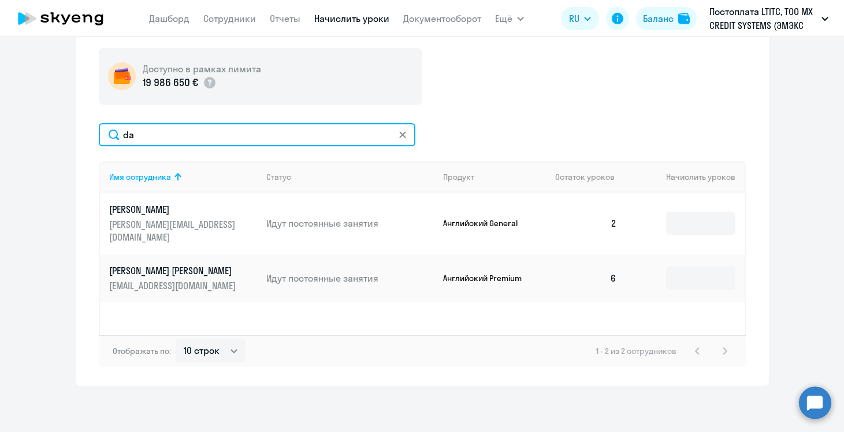
type input "d"
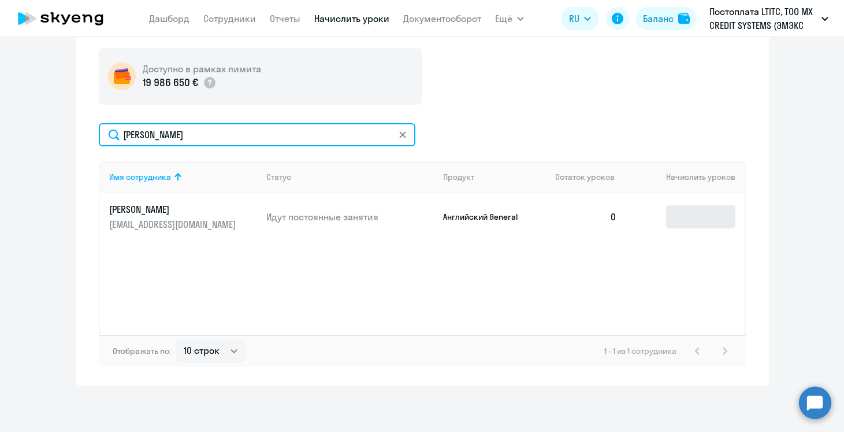
type input "[PERSON_NAME]"
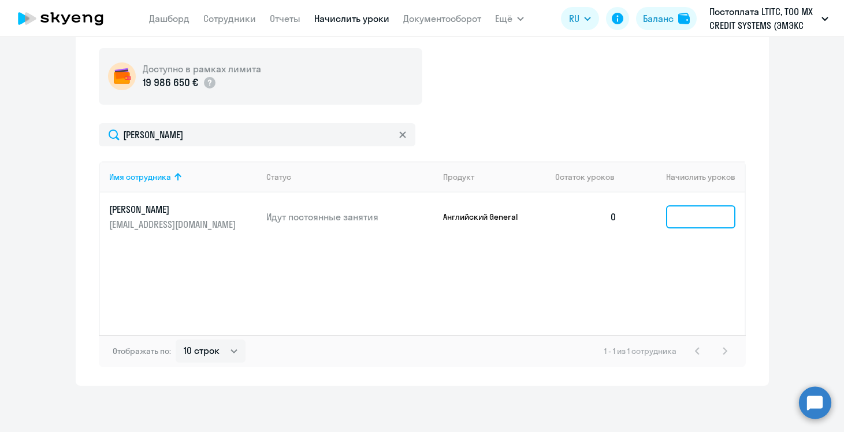
click at [718, 224] on input at bounding box center [700, 216] width 69 height 23
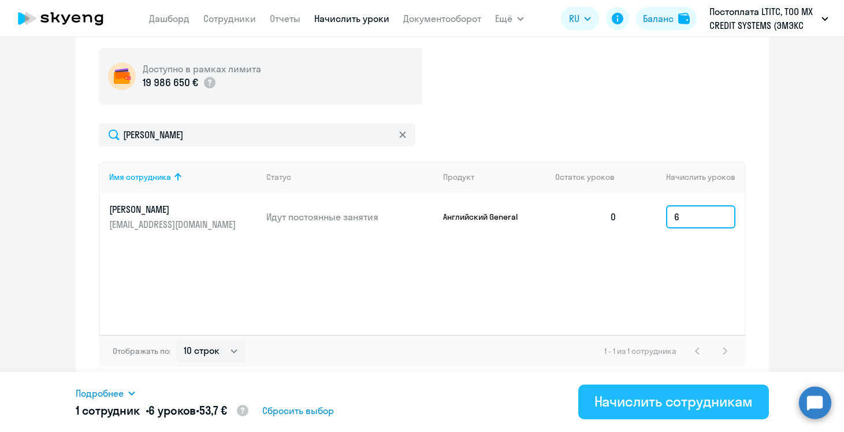
type input "6"
click at [692, 407] on div "Начислить сотрудникам" at bounding box center [674, 401] width 158 height 18
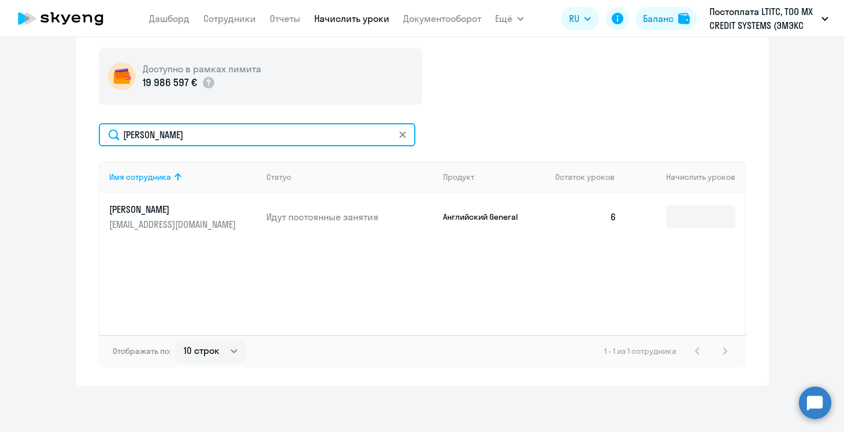
drag, startPoint x: 258, startPoint y: 141, endPoint x: 73, endPoint y: 108, distance: 188.4
click at [73, 108] on ng-component "Рекомендуем создать шаблон автоначислений Уроки больше не придётся начислять вр…" at bounding box center [422, 11] width 844 height 749
type input "prosk"
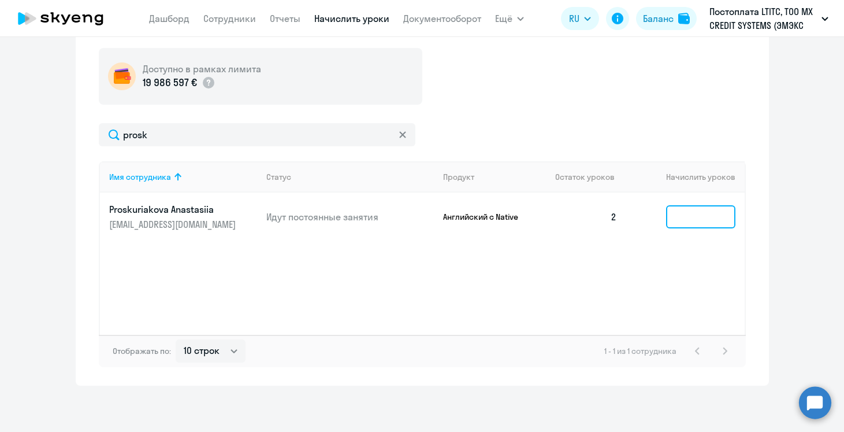
click at [715, 220] on input at bounding box center [700, 216] width 69 height 23
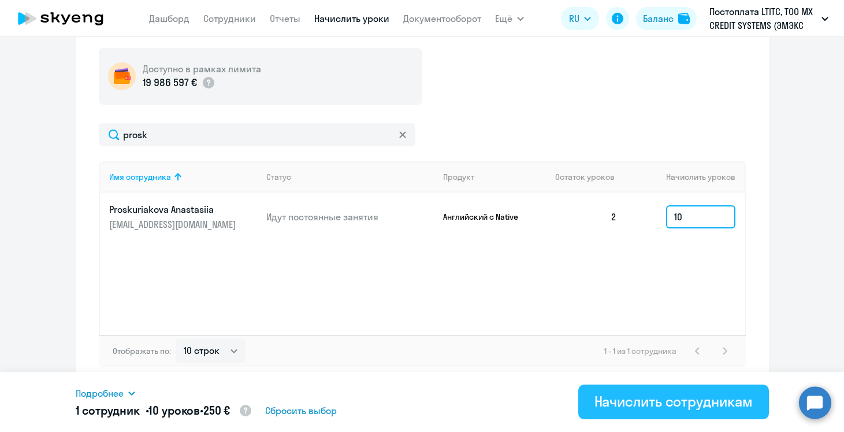
type input "10"
click at [665, 401] on div "Начислить сотрудникам" at bounding box center [674, 401] width 158 height 18
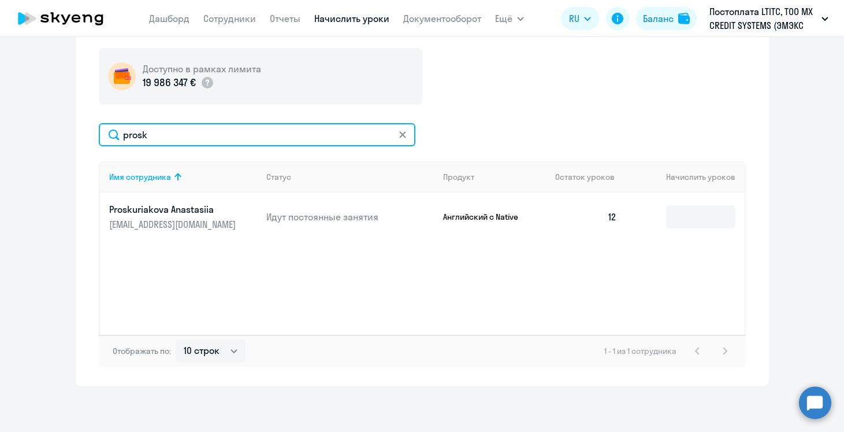
drag, startPoint x: 164, startPoint y: 128, endPoint x: 79, endPoint y: 121, distance: 85.3
click at [77, 121] on div "Начисление и списание уроков Начисление уроков Начисление пакетов Списание урок…" at bounding box center [422, 157] width 693 height 456
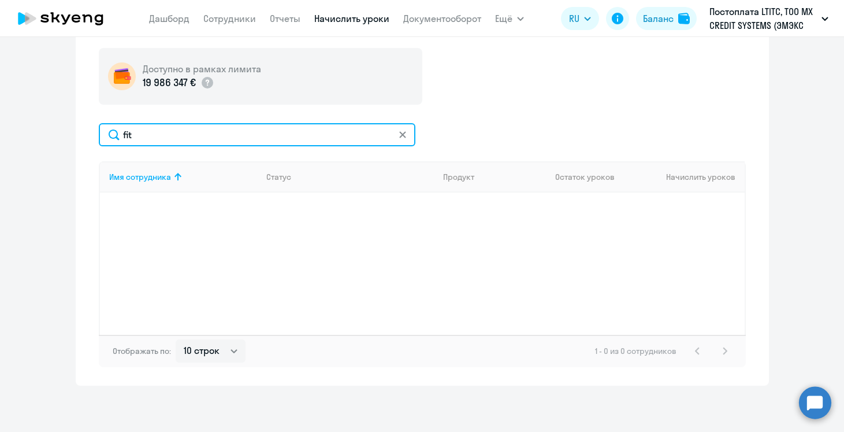
drag, startPoint x: 169, startPoint y: 130, endPoint x: 86, endPoint y: 129, distance: 83.2
click at [86, 129] on div "Начисление и списание уроков Начисление уроков Начисление пакетов Списание урок…" at bounding box center [422, 157] width 693 height 456
type input "ы"
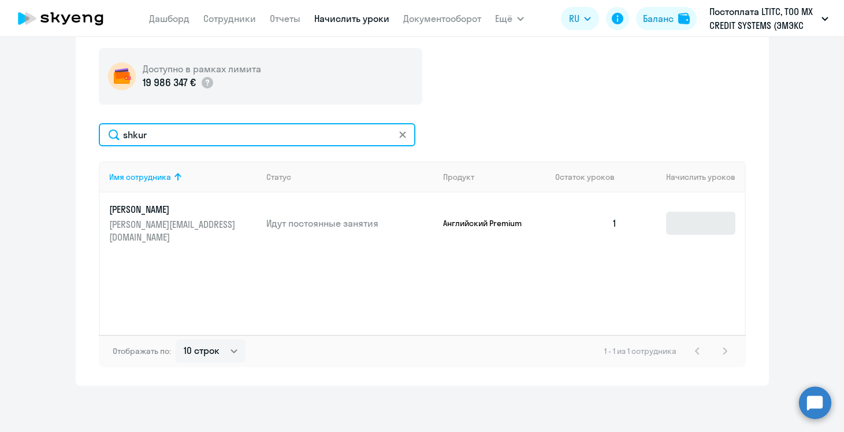
type input "shkur"
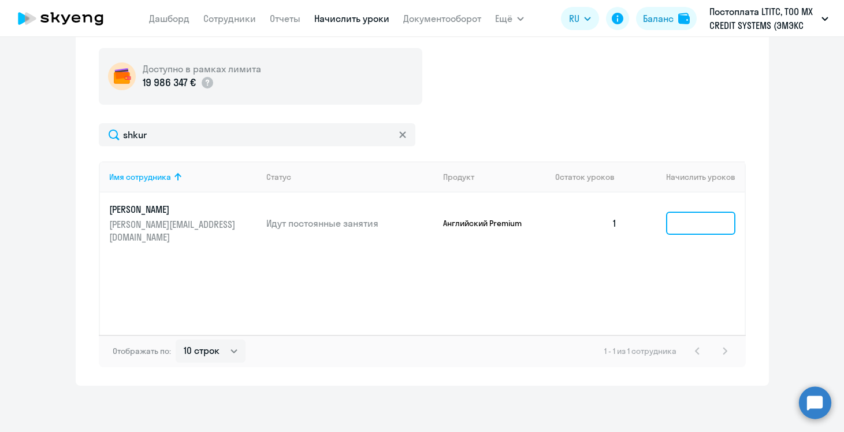
click at [704, 221] on input at bounding box center [700, 222] width 69 height 23
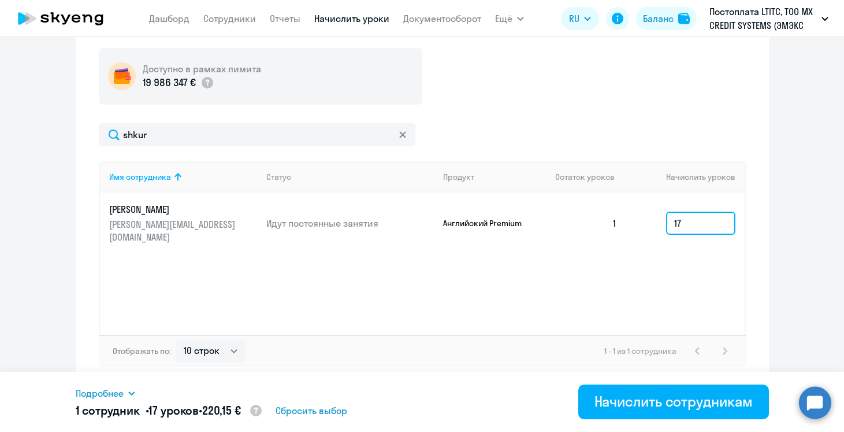
type input "17"
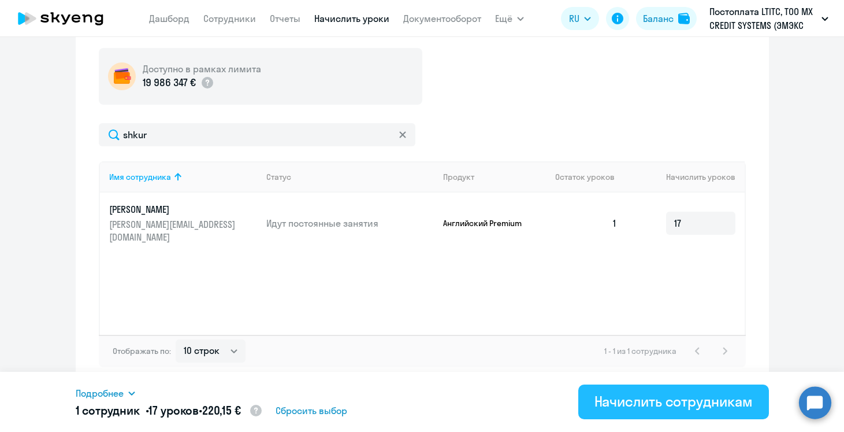
click at [675, 400] on div "Начислить сотрудникам" at bounding box center [674, 401] width 158 height 18
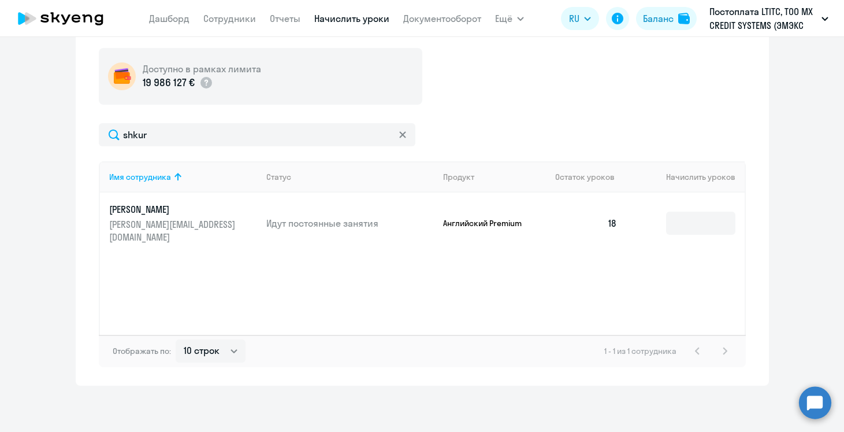
click at [227, 27] on nav "[PERSON_NAME] Отчеты Начислить уроки Документооборот" at bounding box center [315, 18] width 332 height 23
click at [225, 22] on link "Сотрудники" at bounding box center [229, 19] width 53 height 12
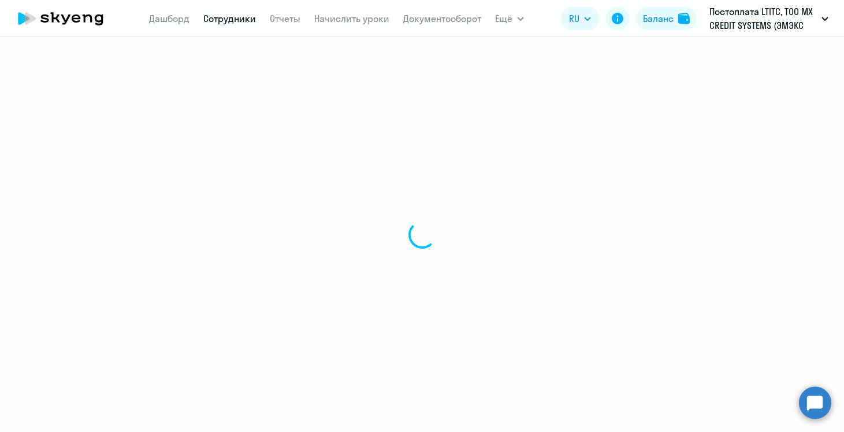
select select "30"
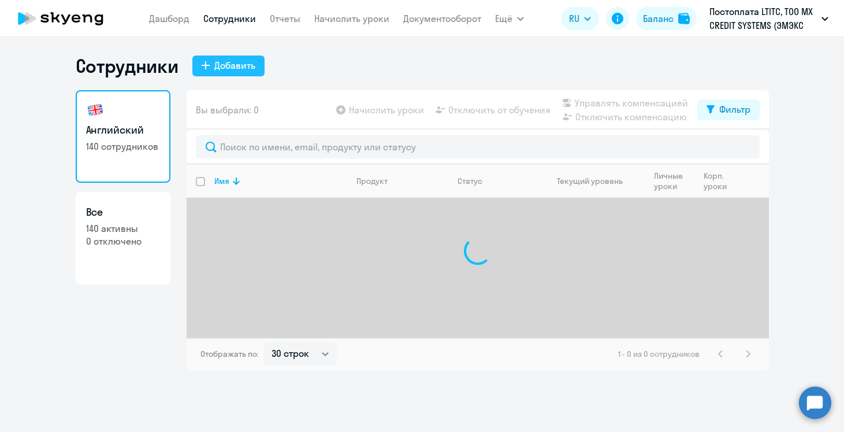
click at [230, 65] on div "Добавить" at bounding box center [234, 65] width 41 height 14
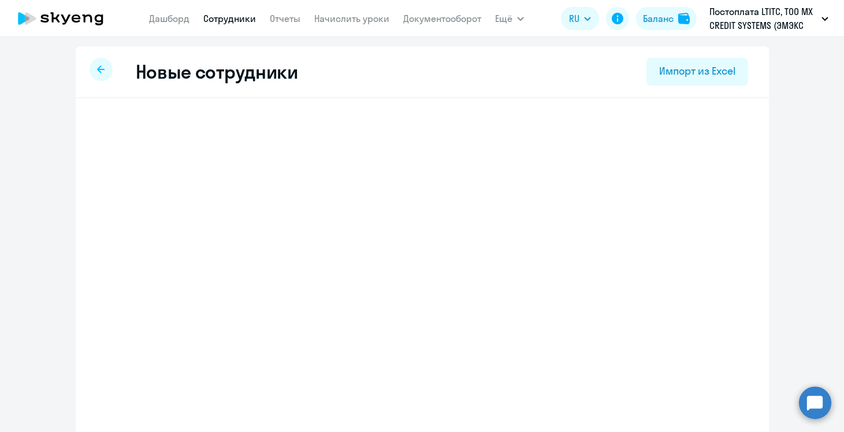
select select "english_adult_not_native_speaker"
select select "3"
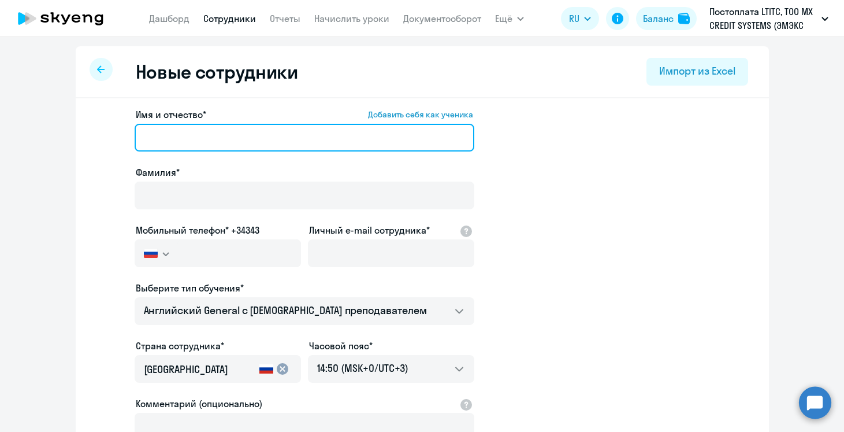
click at [253, 143] on input "Имя и отчество* Добавить себя как ученика" at bounding box center [305, 138] width 340 height 28
paste input "[PERSON_NAME]"
click at [190, 145] on input "[PERSON_NAME]" at bounding box center [305, 138] width 340 height 28
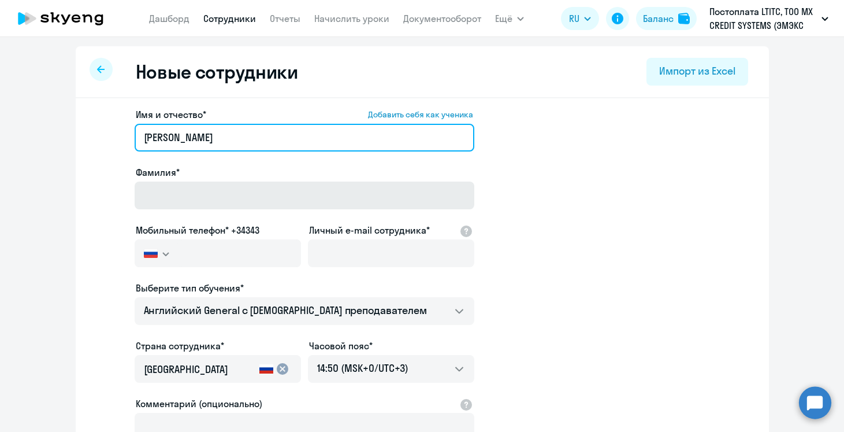
type input "[PERSON_NAME]"
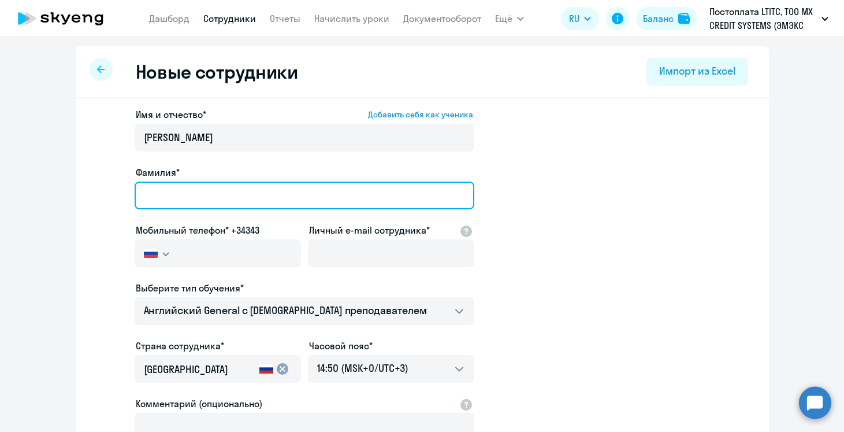
click at [190, 193] on input "Фамилия*" at bounding box center [305, 195] width 340 height 28
paste input "Beloshapko"
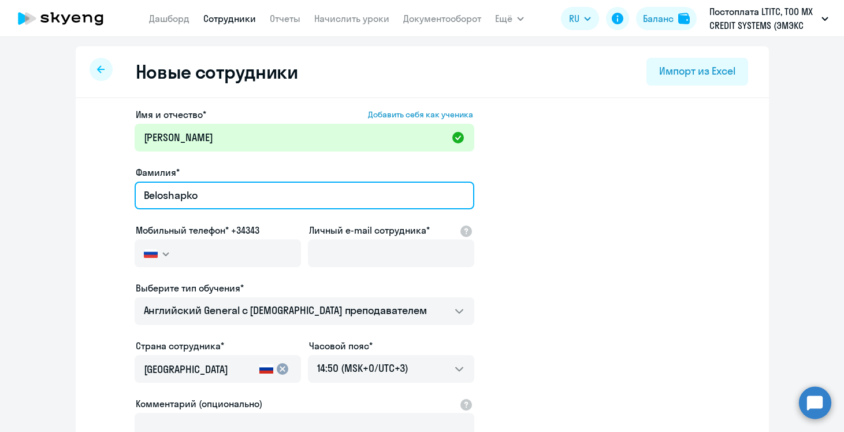
type input "Beloshapko"
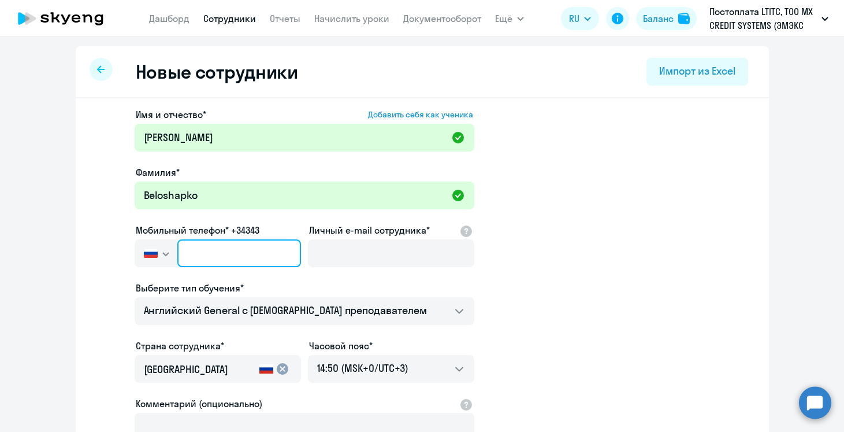
click at [251, 253] on input "text" at bounding box center [238, 253] width 123 height 28
paste input "[PHONE_NUMBER]"
type input "[PHONE_NUMBER]"
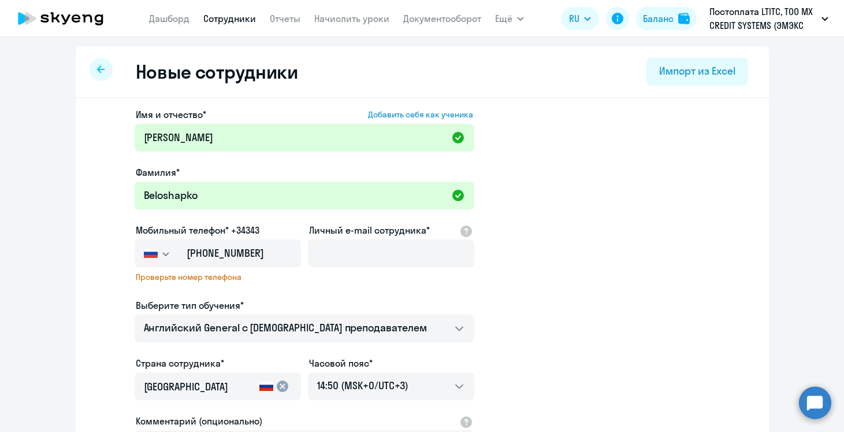
click at [239, 302] on label "Выберите тип обучения*" at bounding box center [190, 305] width 108 height 14
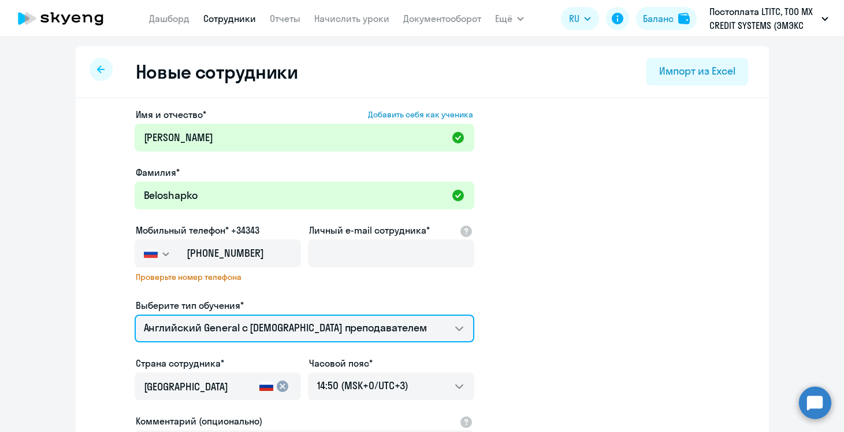
click at [239, 314] on select "Премиум уроки по испанскому языку для взрослых Talks 15 минутные разговоры на а…" at bounding box center [305, 328] width 340 height 28
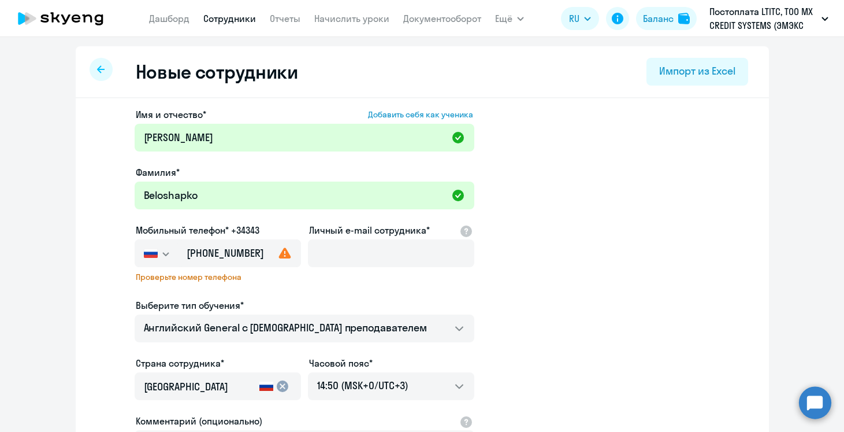
click at [154, 255] on img "button" at bounding box center [151, 252] width 14 height 9
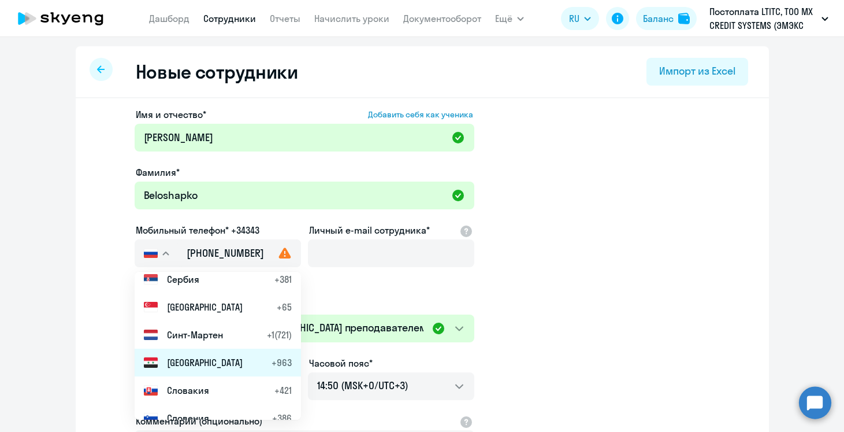
scroll to position [4605, 0]
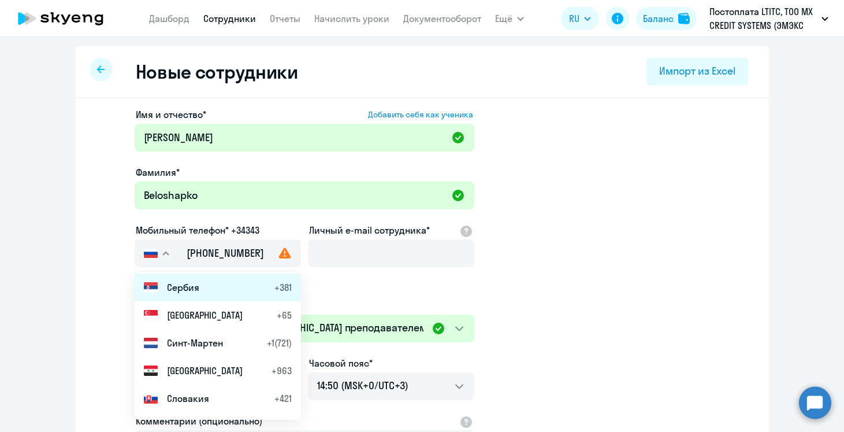
click at [195, 285] on span "Сербия" at bounding box center [183, 287] width 32 height 14
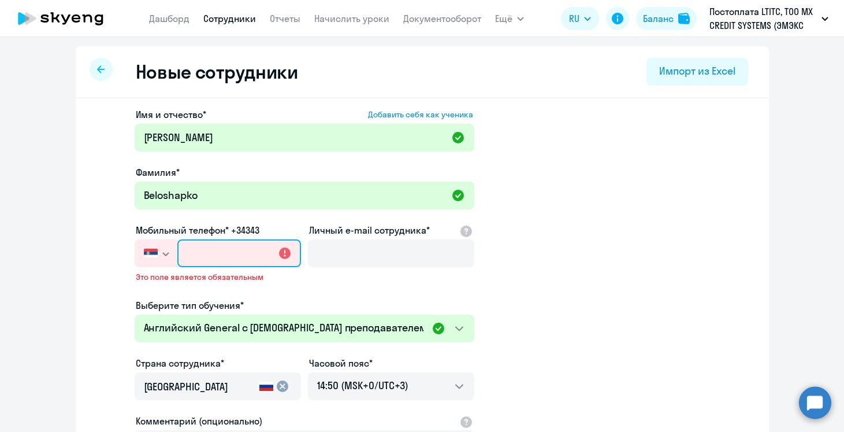
click at [198, 262] on input "text" at bounding box center [238, 253] width 123 height 28
paste input "[PHONE_NUMBER]"
type input "[PHONE_NUMBER]"
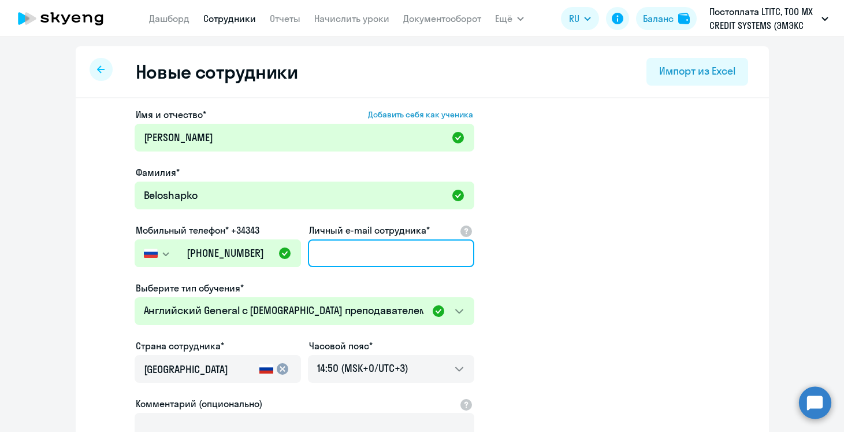
click at [367, 248] on input "Личный e-mail сотрудника*" at bounding box center [391, 253] width 166 height 28
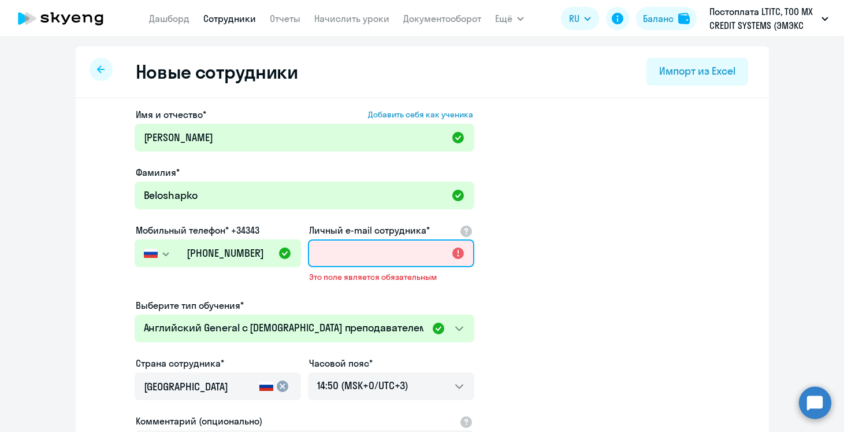
paste input "[PERSON_NAME][EMAIL_ADDRESS][DOMAIN_NAME]"
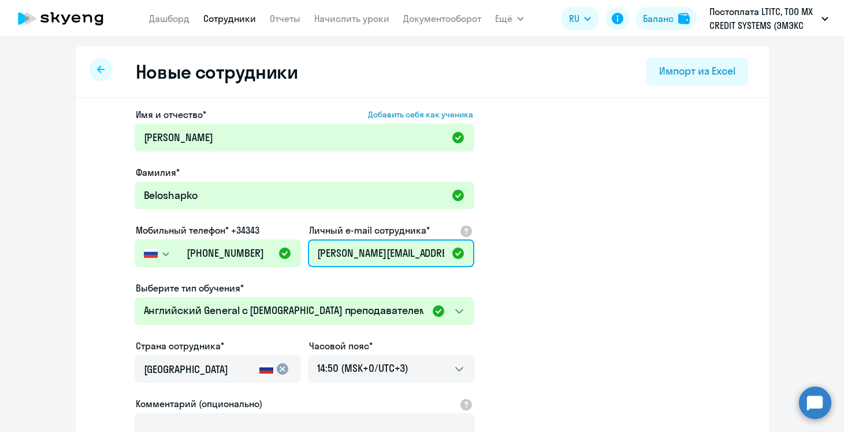
type input "[PERSON_NAME][EMAIL_ADDRESS][DOMAIN_NAME]"
click at [519, 310] on app-new-student-form "Имя и отчество* Добавить себя как ученика [PERSON_NAME]* Beloshapko Мобильный т…" at bounding box center [422, 313] width 656 height 412
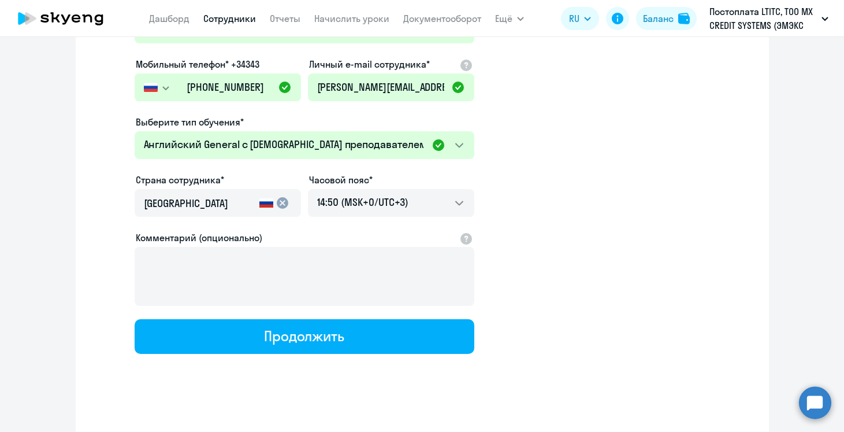
scroll to position [174, 0]
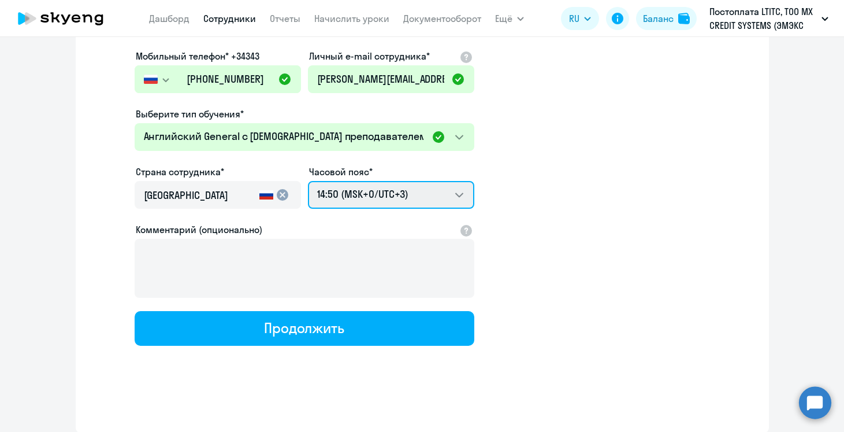
click at [443, 192] on select "00:50 (MSK-14/UTC-11) 01:50 (MSK-13/UTC-10) 02:50 (MSK-12/UTC-9) 03:50 (MSK-11/…" at bounding box center [391, 195] width 166 height 28
select select "2"
click at [235, 196] on input "[GEOGRAPHIC_DATA]" at bounding box center [199, 195] width 111 height 15
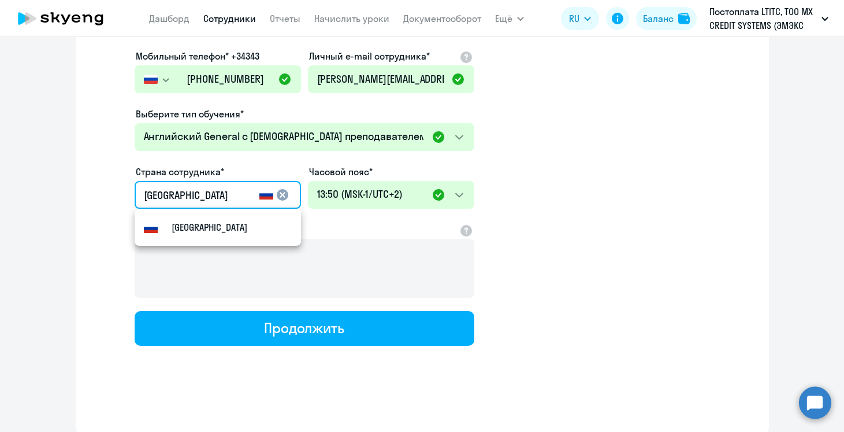
drag, startPoint x: 233, startPoint y: 196, endPoint x: 79, endPoint y: 190, distance: 153.8
click at [79, 190] on div "Имя и отчество* Добавить себя как ученика [PERSON_NAME]* Beloshapko Мобильный т…" at bounding box center [422, 178] width 693 height 508
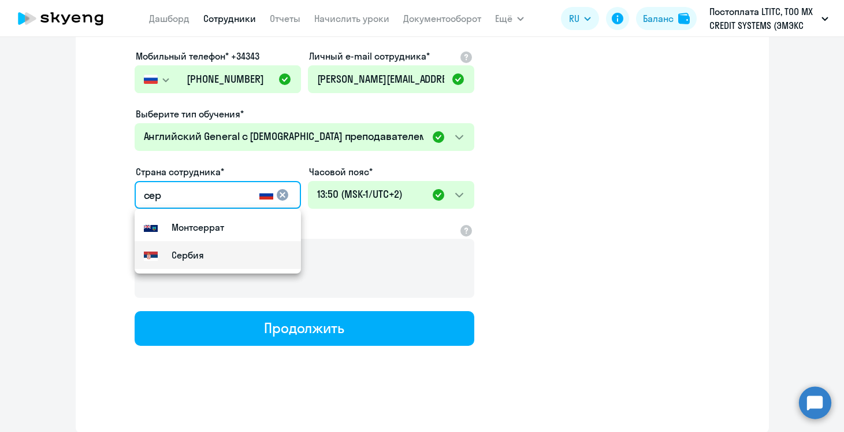
click at [178, 253] on small "Сербия" at bounding box center [188, 255] width 32 height 14
type input "Сербия"
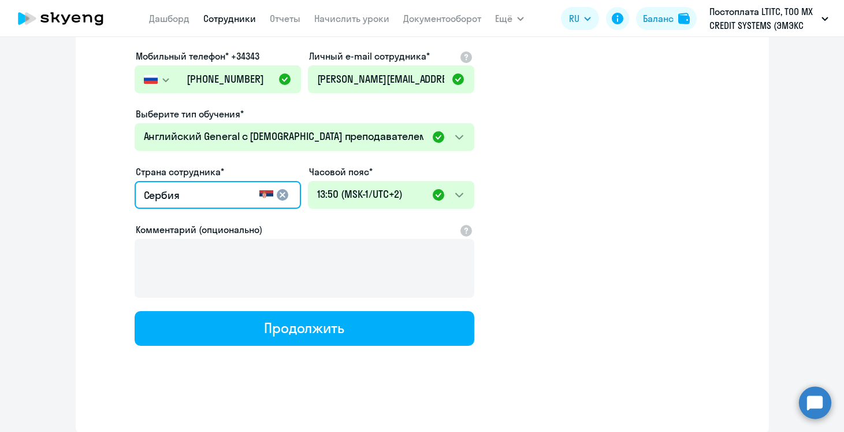
click at [293, 346] on div "Имя и отчество* Добавить себя как ученика [PERSON_NAME]* Beloshapko Мобильный т…" at bounding box center [422, 178] width 693 height 508
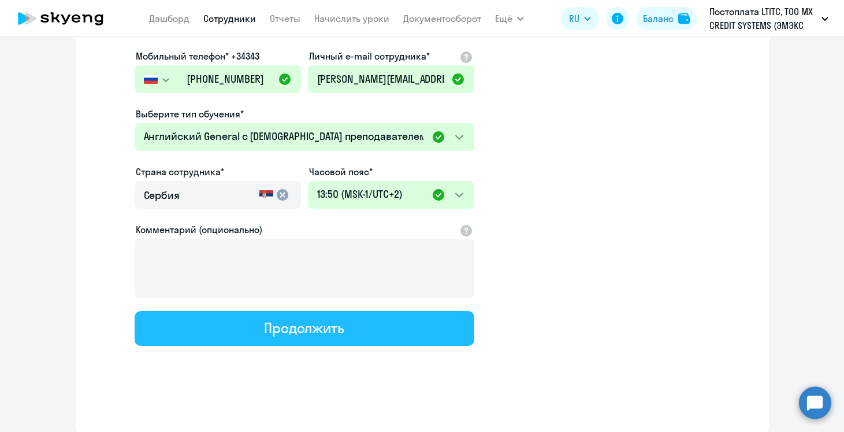
click at [302, 328] on div "Продолжить" at bounding box center [304, 327] width 80 height 18
select select "english_adult_not_native_speaker"
select select "2"
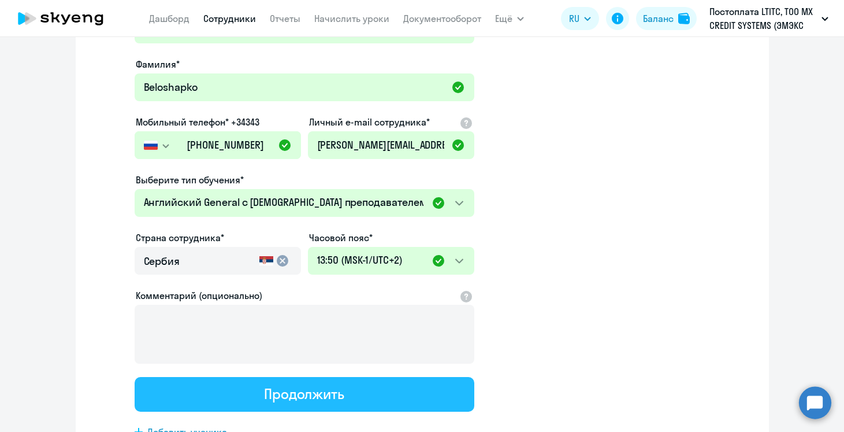
scroll to position [0, 0]
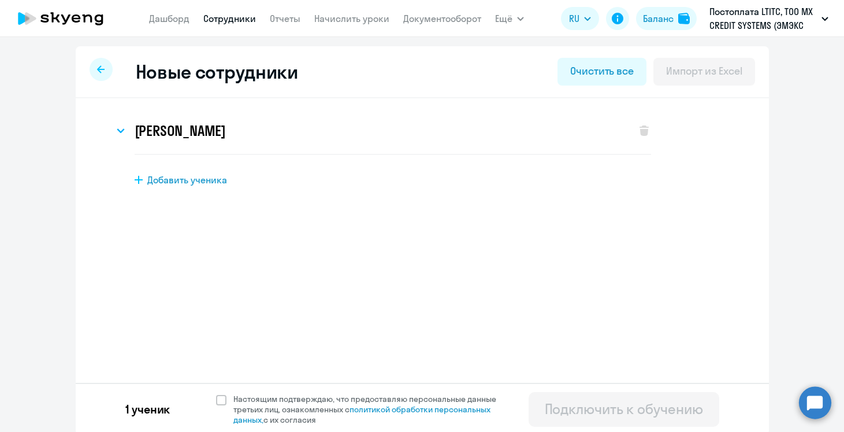
click at [203, 181] on span "Добавить ученика" at bounding box center [187, 179] width 80 height 13
select select "english_adult_not_native_speaker"
select select "3"
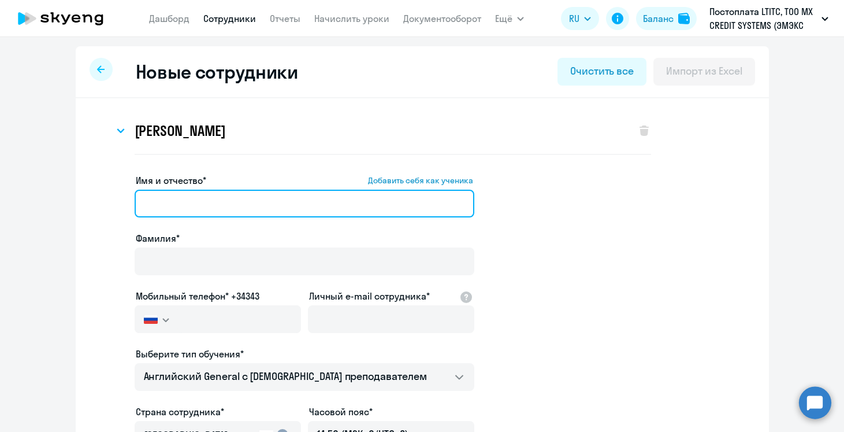
click at [216, 205] on input "Имя и отчество* Добавить себя как ученика" at bounding box center [305, 204] width 340 height 28
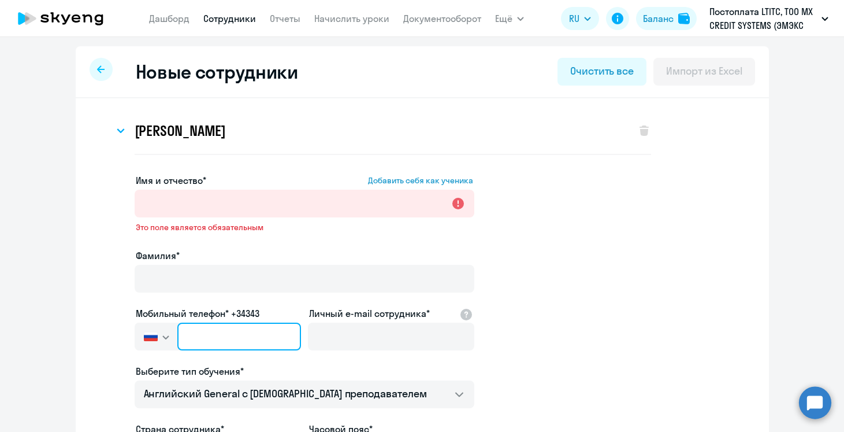
click at [179, 322] on input "text" at bounding box center [238, 336] width 123 height 28
paste input "[PHONE_NUMBER]"
type input "[PHONE_NUMBER]"
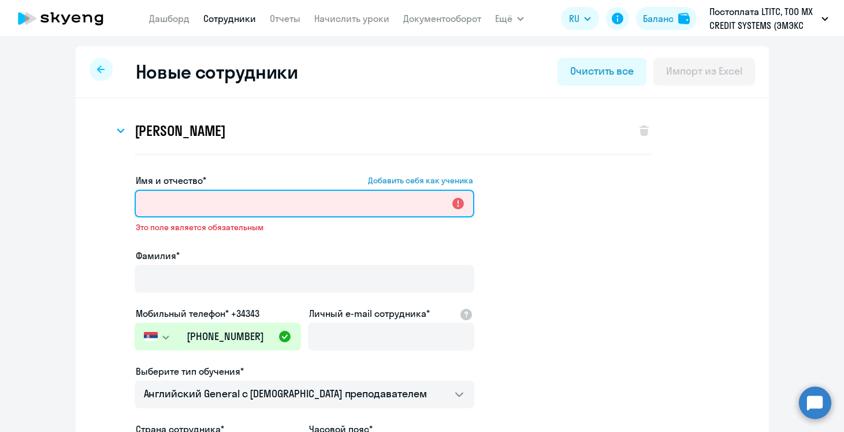
click at [206, 195] on input "Имя и отчество* Добавить себя как ученика" at bounding box center [305, 204] width 340 height 28
paste input "[PERSON_NAME]"
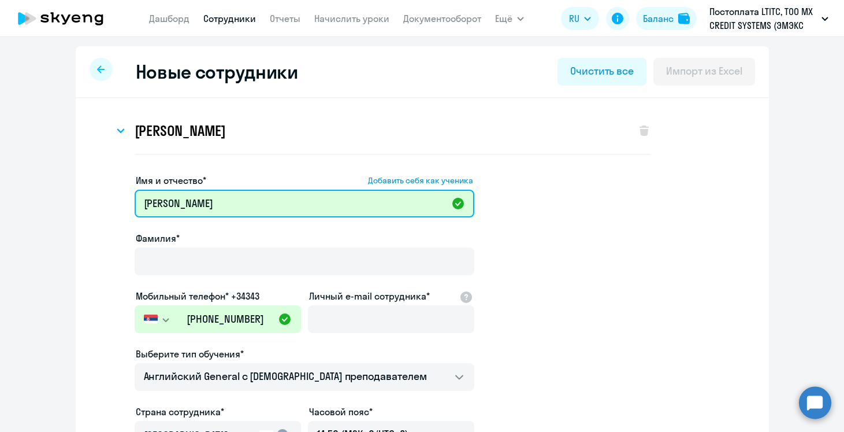
click at [201, 203] on input "[PERSON_NAME]" at bounding box center [305, 204] width 340 height 28
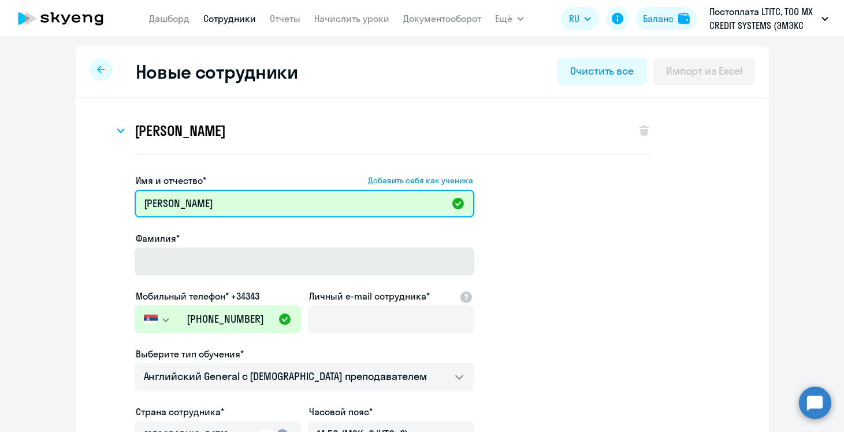
type input "[PERSON_NAME]"
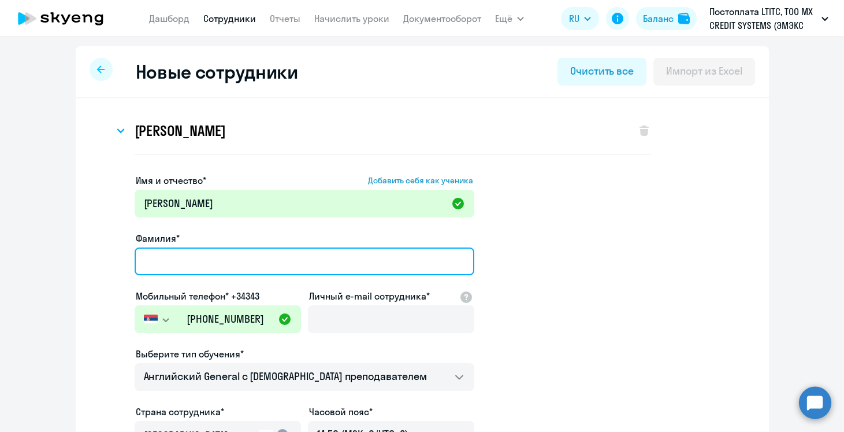
click at [201, 263] on input "Фамилия*" at bounding box center [305, 261] width 340 height 28
paste input "Chimin"
type input "Chimin"
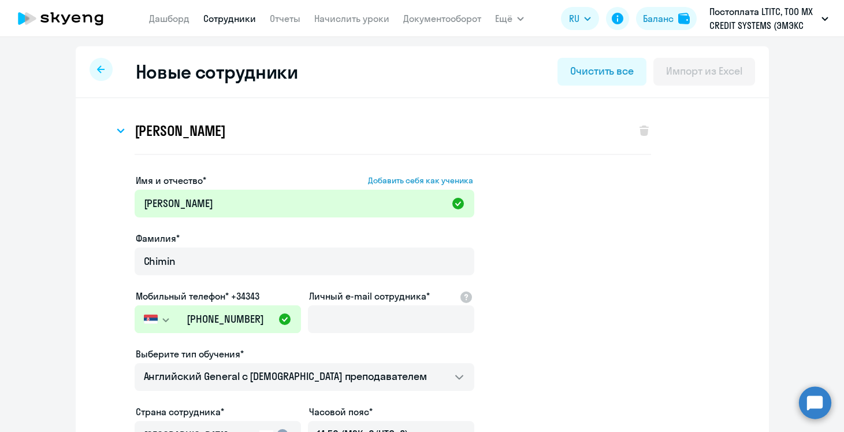
click at [555, 257] on app-new-student-form "Имя и отчество* Добавить себя как ученика [PERSON_NAME]* Chimin Мобильный телеф…" at bounding box center [422, 379] width 656 height 412
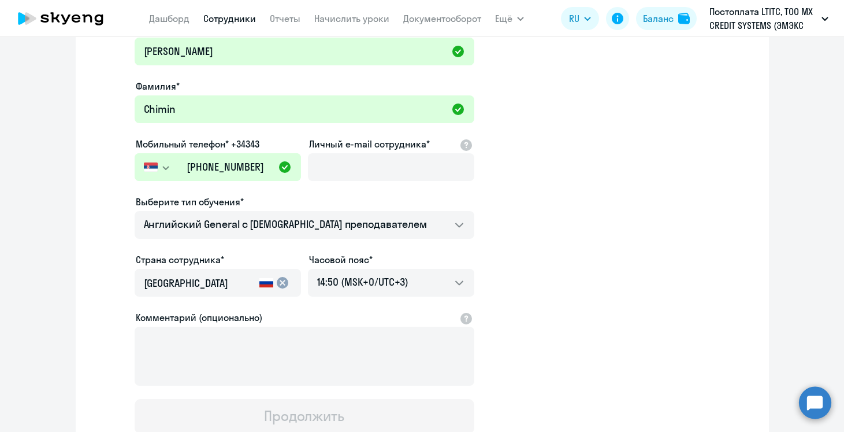
scroll to position [154, 0]
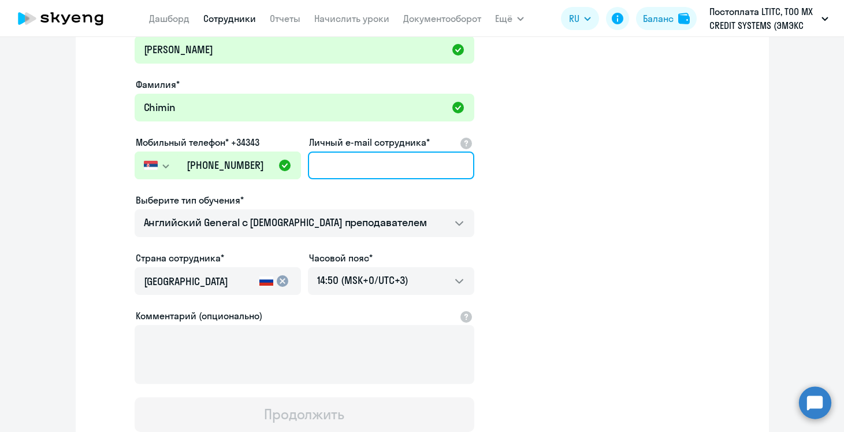
click at [386, 172] on input "Личный e-mail сотрудника*" at bounding box center [391, 165] width 166 height 28
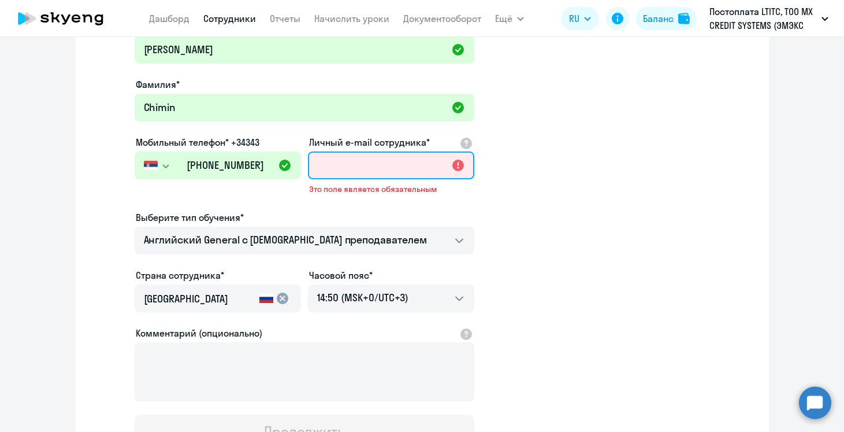
paste input "[PERSON_NAME][EMAIL_ADDRESS][DOMAIN_NAME]"
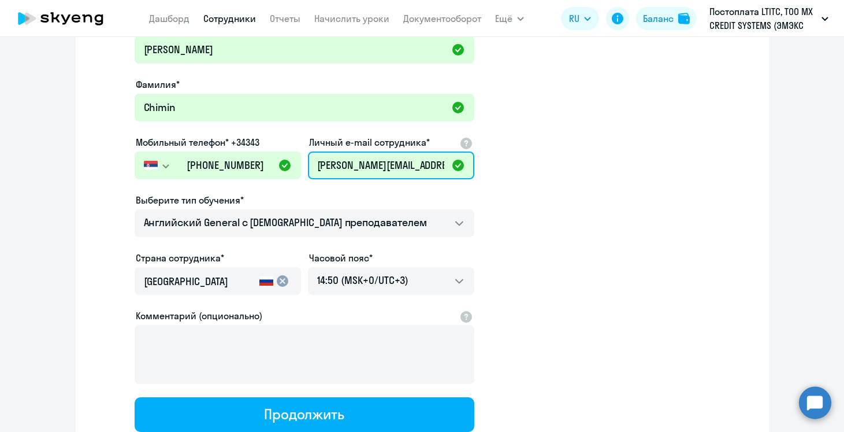
type input "[PERSON_NAME][EMAIL_ADDRESS][DOMAIN_NAME]"
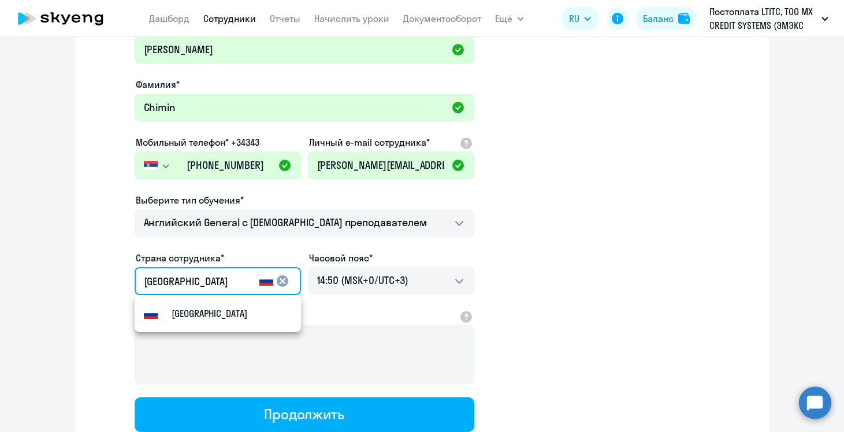
drag, startPoint x: 228, startPoint y: 275, endPoint x: 133, endPoint y: 280, distance: 94.3
click at [133, 280] on app-new-student-form "Имя и отчество* Добавить себя как ученика [PERSON_NAME]* Chimin Мобильный телеф…" at bounding box center [422, 226] width 656 height 412
click at [176, 320] on mat-option "Сербия" at bounding box center [218, 313] width 166 height 28
type input "Сербия"
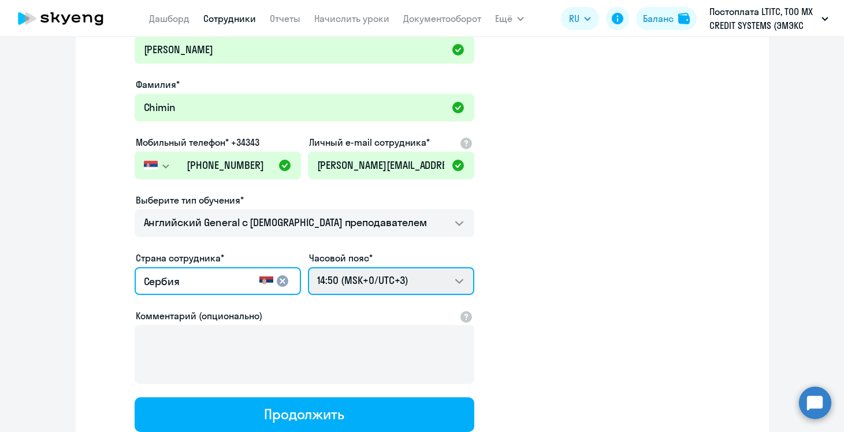
click at [429, 276] on select "00:50 (MSK-14/UTC-11) 01:50 (MSK-13/UTC-10) 02:50 (MSK-12/UTC-9) 03:50 (MSK-11/…" at bounding box center [391, 281] width 166 height 28
select select "2"
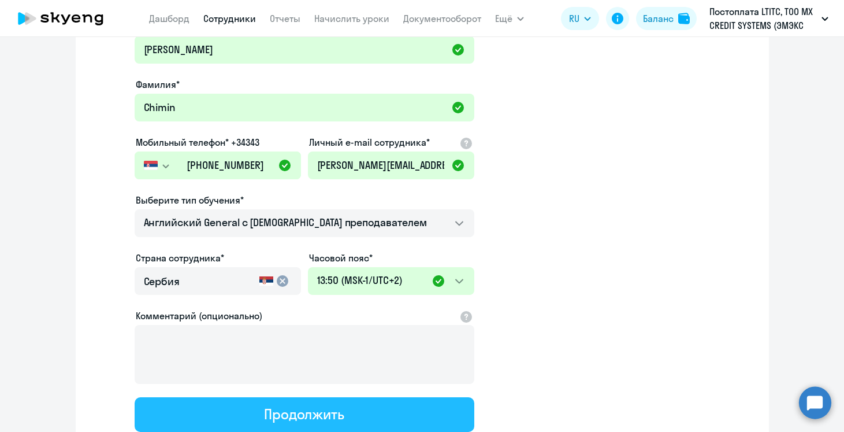
click at [380, 407] on button "Продолжить" at bounding box center [305, 414] width 340 height 35
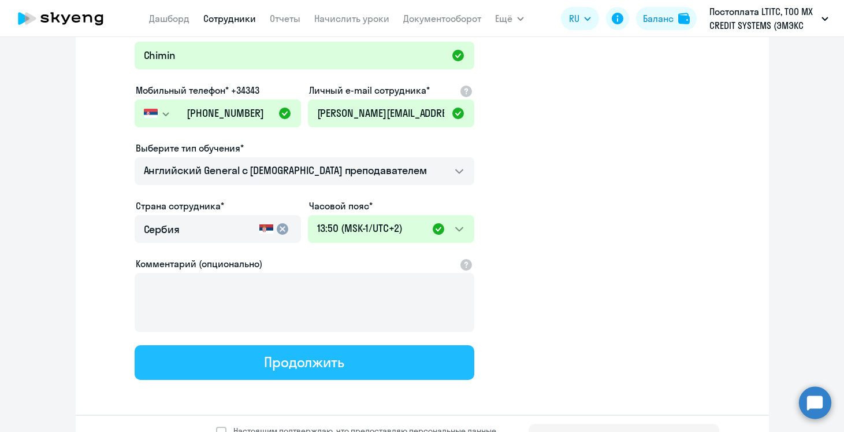
select select "english_adult_not_native_speaker"
select select "2"
select select "english_adult_not_native_speaker"
select select "2"
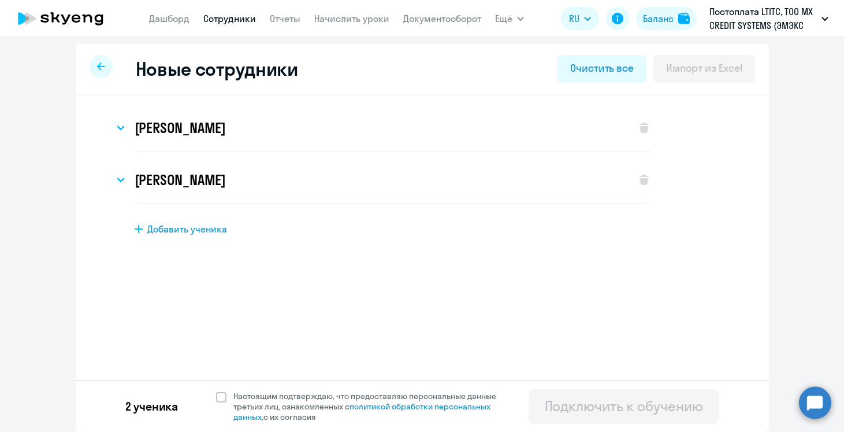
scroll to position [3, 0]
click at [220, 394] on span at bounding box center [221, 397] width 10 height 10
click at [216, 391] on input "Настоящим подтверждаю, что предоставляю персональные данные третьих лиц, ознако…" at bounding box center [216, 390] width 1 height 1
checkbox input "true"
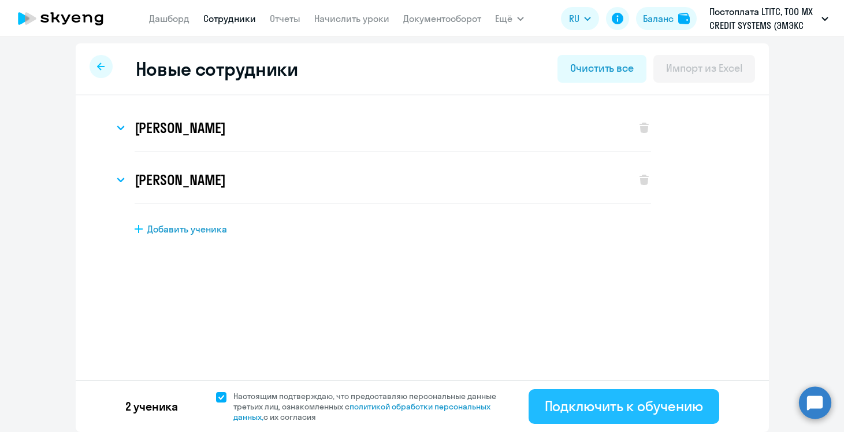
click at [597, 402] on div "Подключить к обучению" at bounding box center [624, 405] width 158 height 18
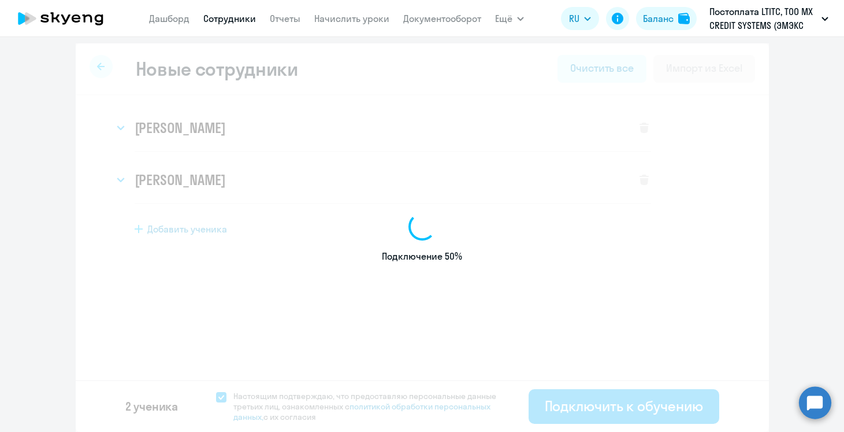
select select "english_adult_not_native_speaker"
select select "3"
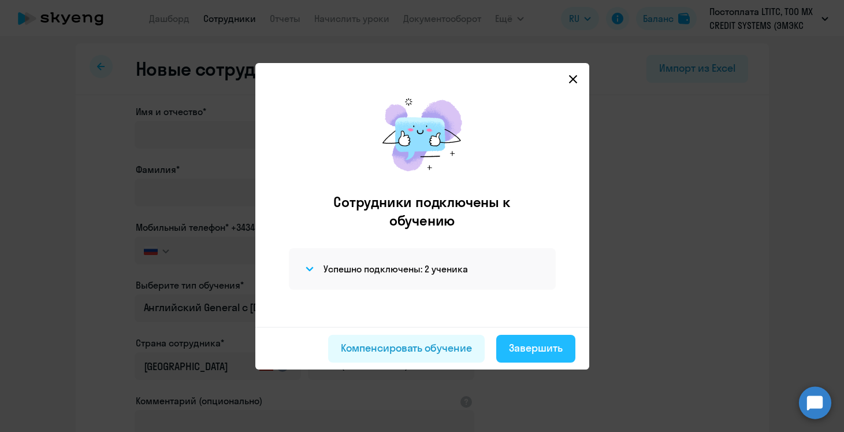
click at [549, 343] on div "Завершить" at bounding box center [536, 347] width 54 height 15
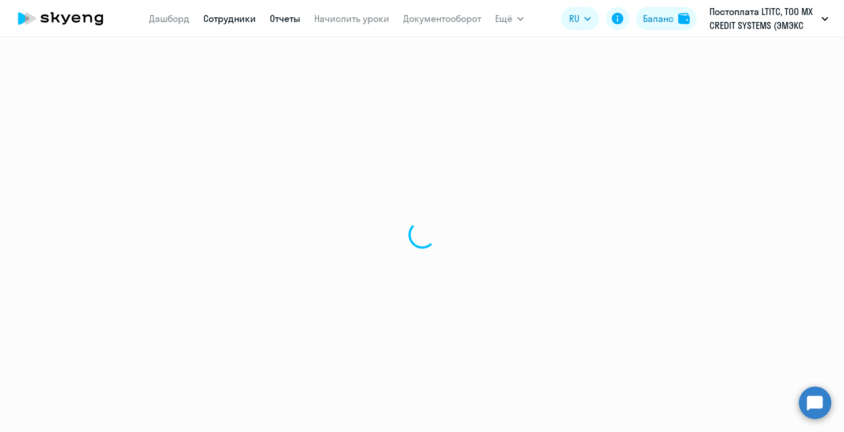
select select "30"
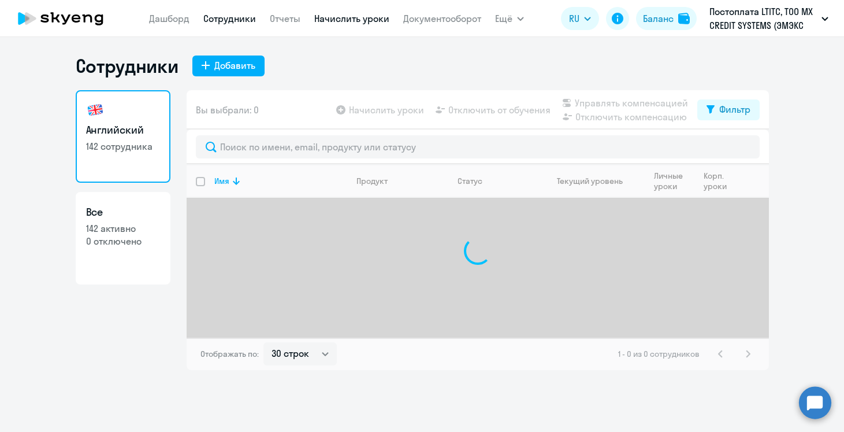
click at [351, 23] on link "Начислить уроки" at bounding box center [351, 19] width 75 height 12
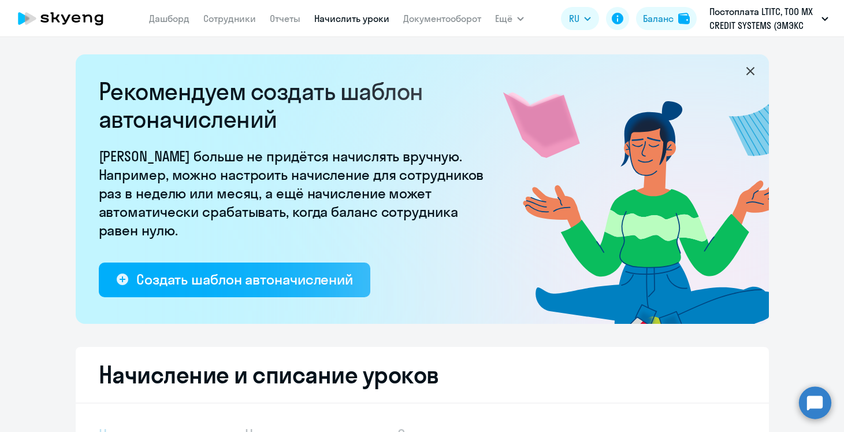
select select "10"
click at [227, 18] on link "Сотрудники" at bounding box center [229, 19] width 53 height 12
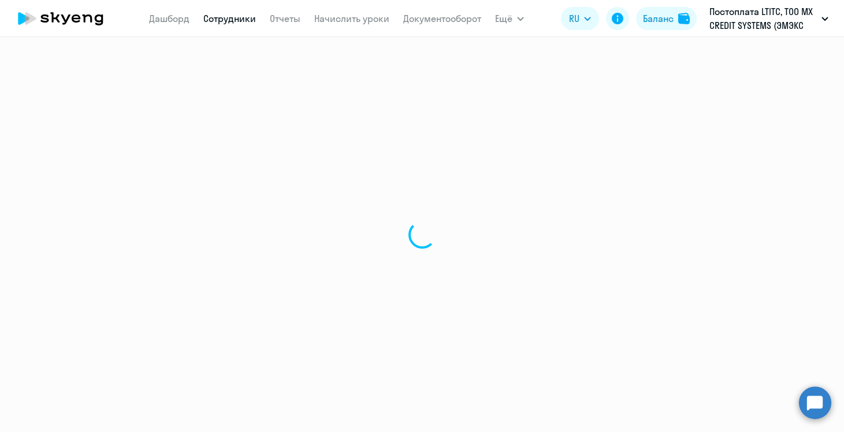
select select "30"
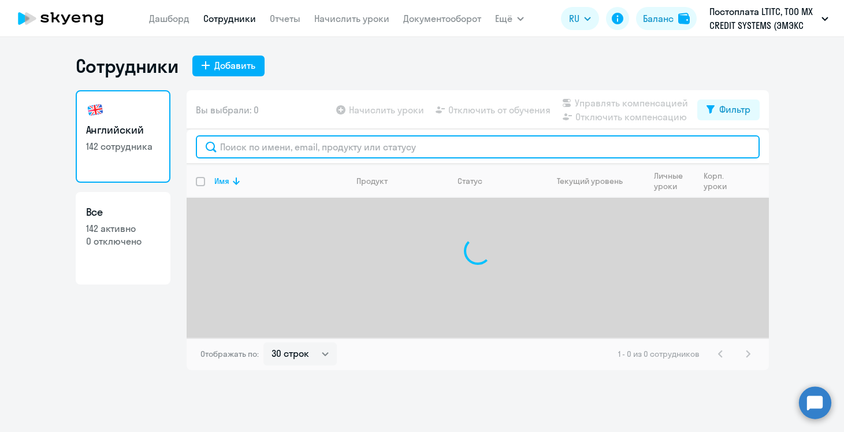
click at [291, 150] on input "text" at bounding box center [478, 146] width 564 height 23
type input "и"
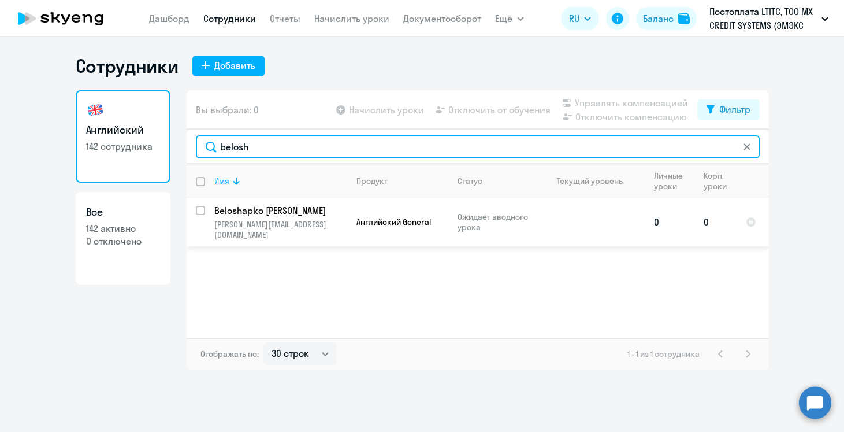
type input "belosh"
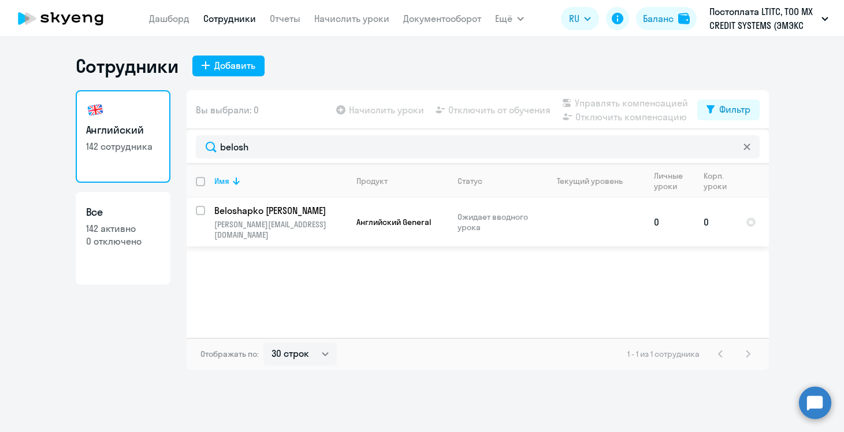
click at [659, 207] on td "0" at bounding box center [670, 222] width 50 height 49
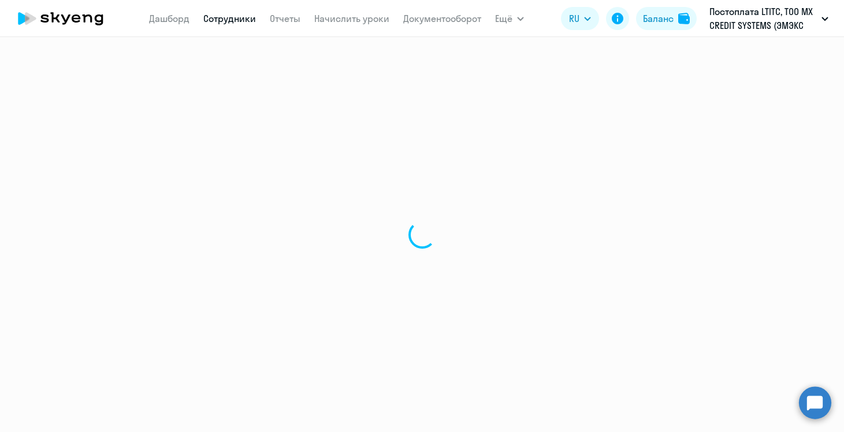
select select "english"
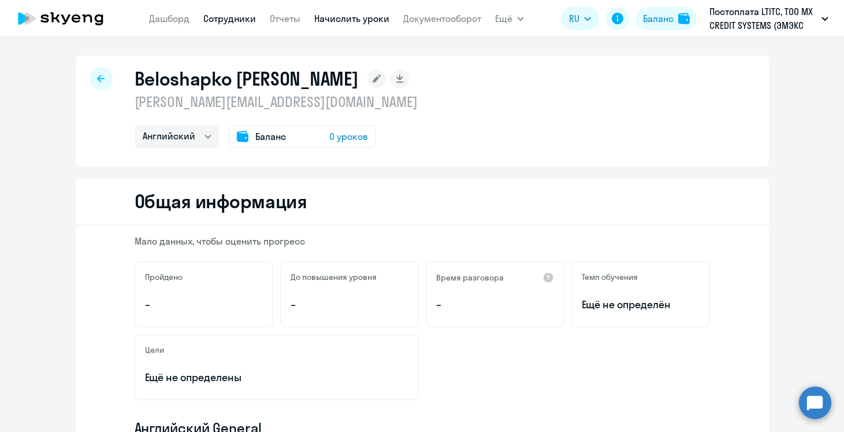
click at [315, 19] on link "Начислить уроки" at bounding box center [351, 19] width 75 height 12
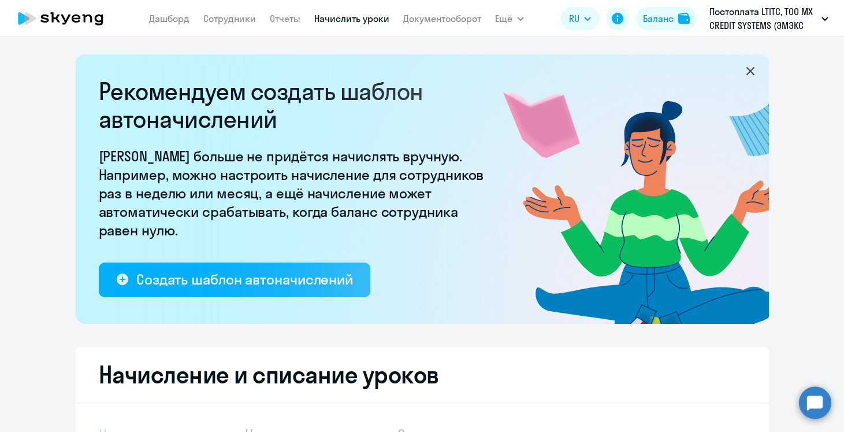
select select "10"
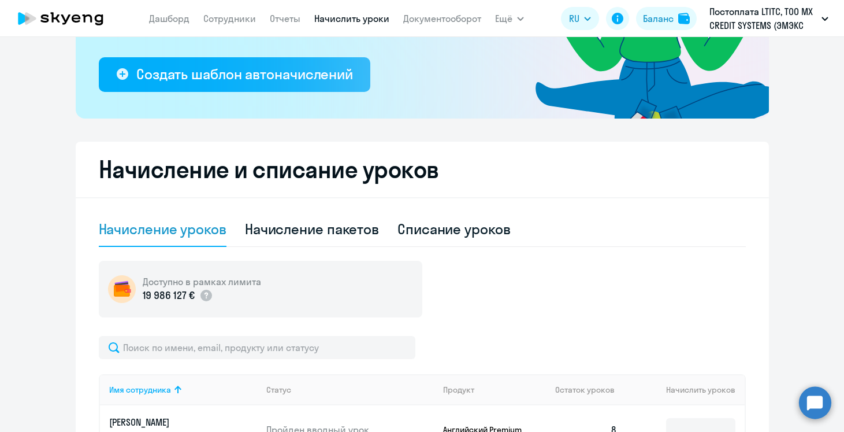
scroll to position [211, 0]
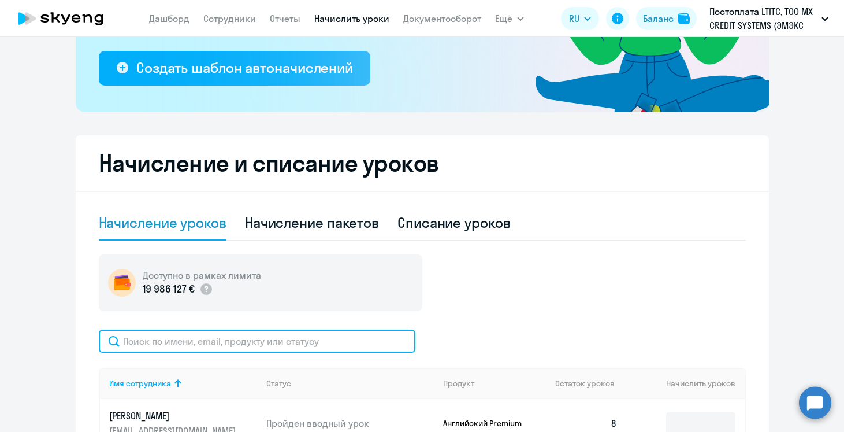
click at [223, 346] on input "text" at bounding box center [257, 340] width 317 height 23
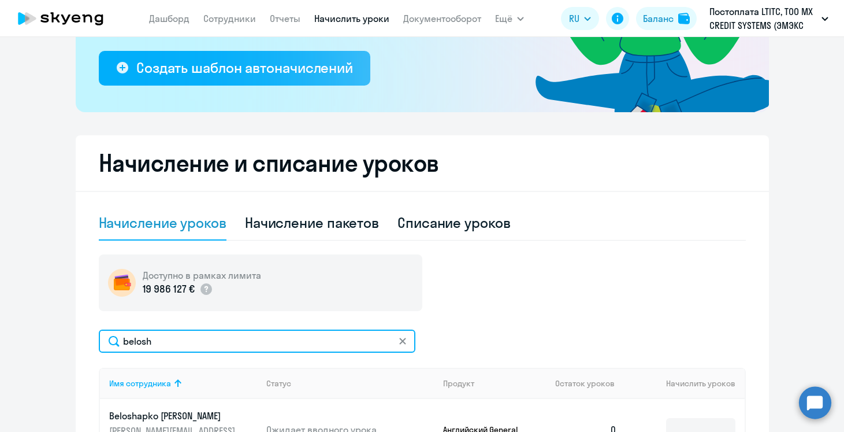
scroll to position [418, 0]
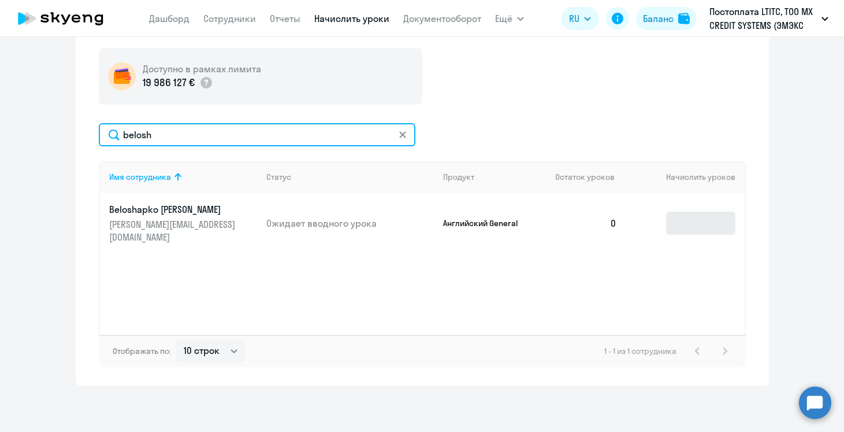
type input "belosh"
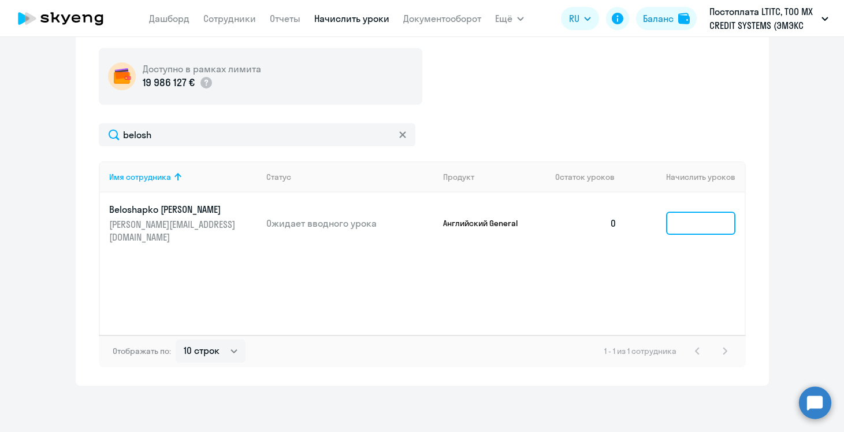
click at [688, 220] on input at bounding box center [700, 222] width 69 height 23
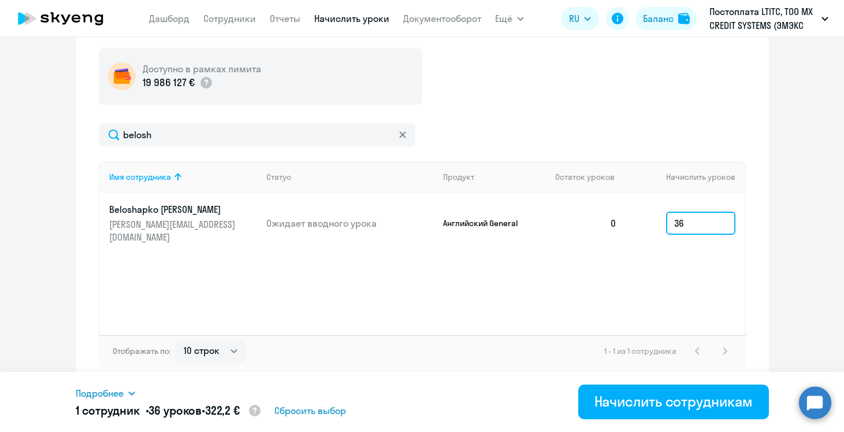
type input "36"
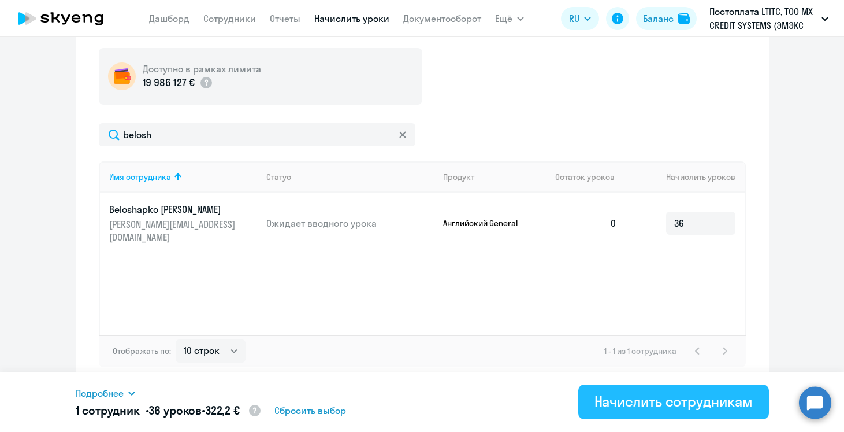
click at [696, 403] on div "Начислить сотрудникам" at bounding box center [674, 401] width 158 height 18
